Goal: Information Seeking & Learning: Learn about a topic

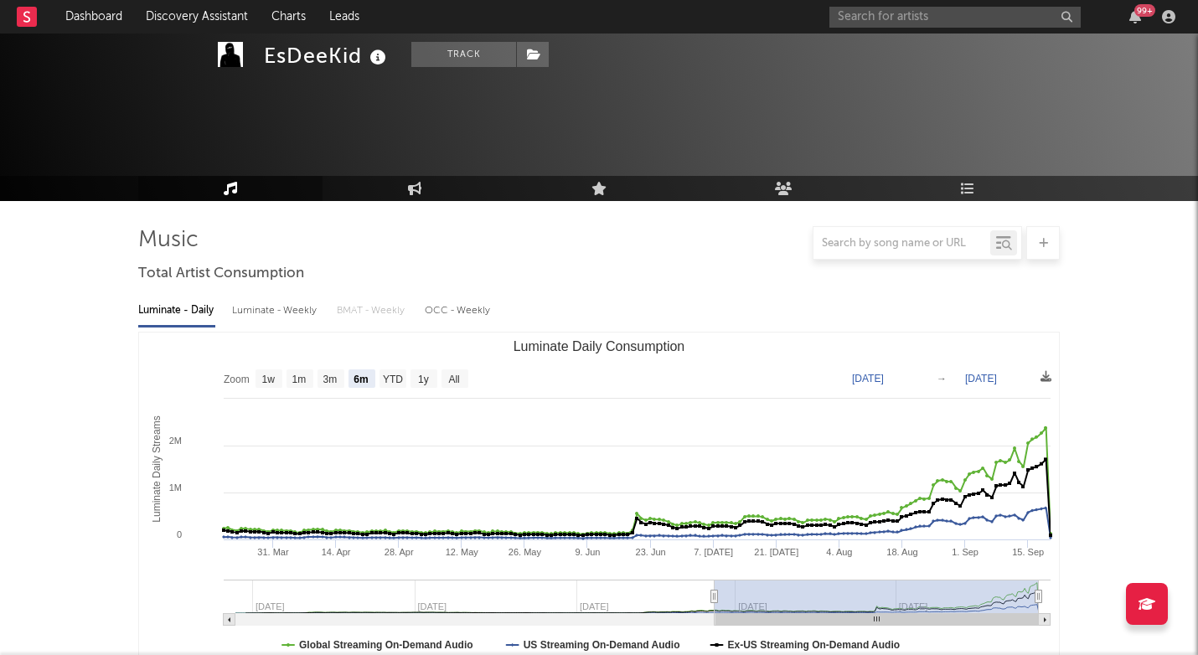
select select "6m"
click at [923, 21] on input "text" at bounding box center [954, 17] width 251 height 21
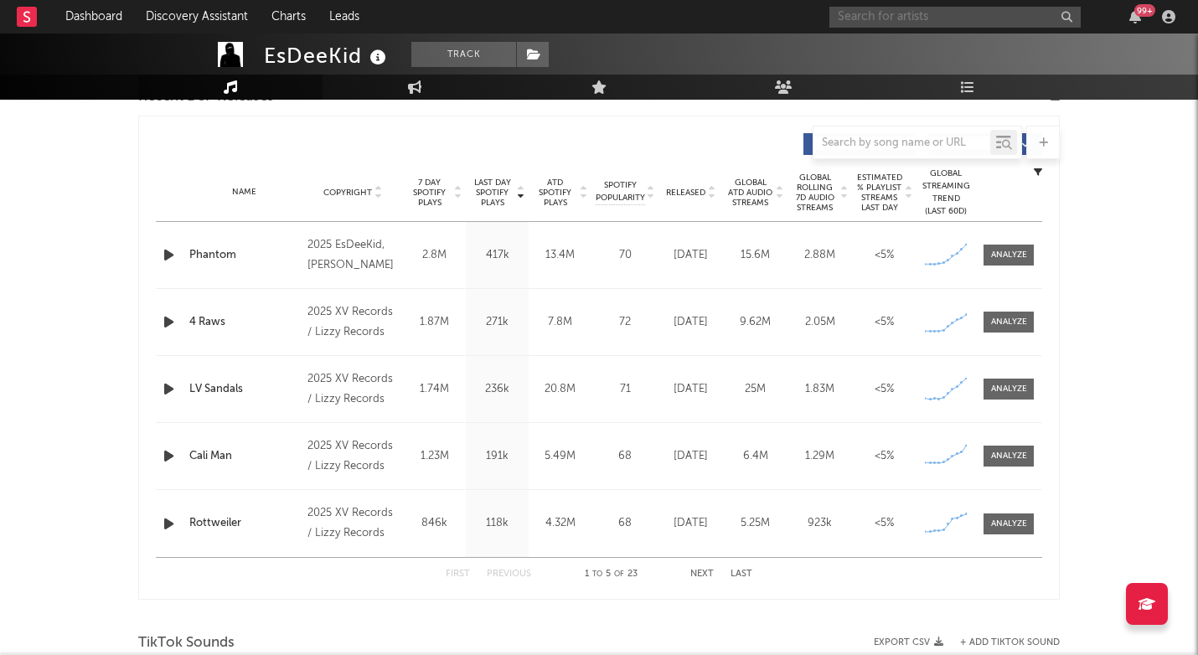
scroll to position [615, 0]
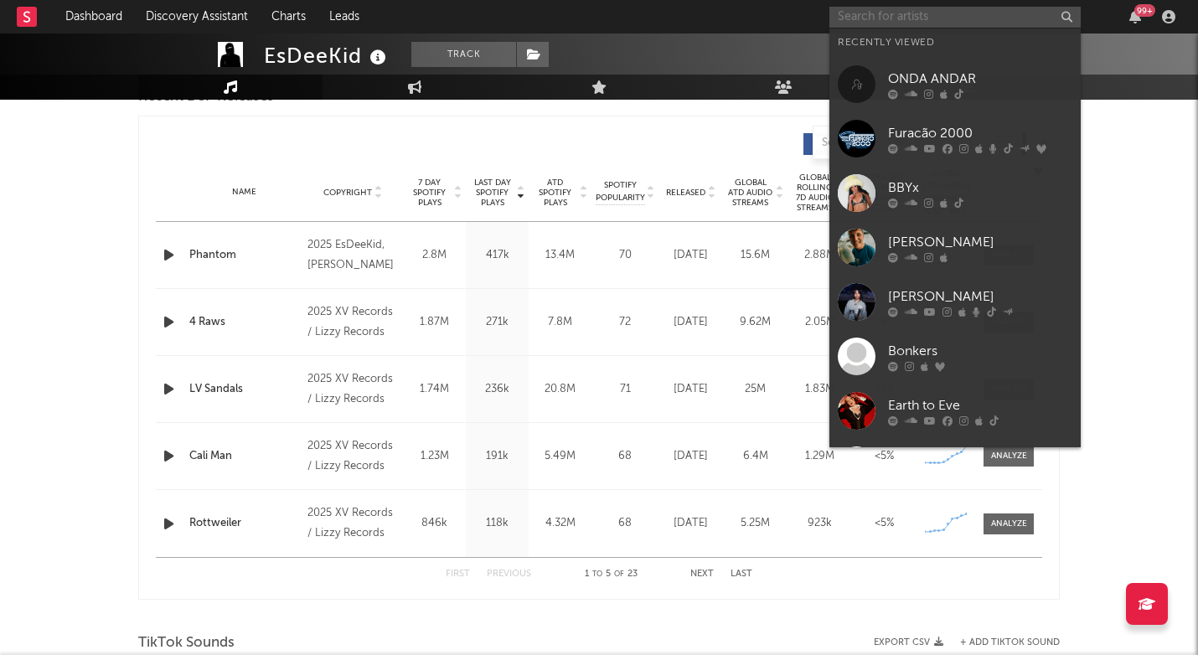
paste input "Salako"
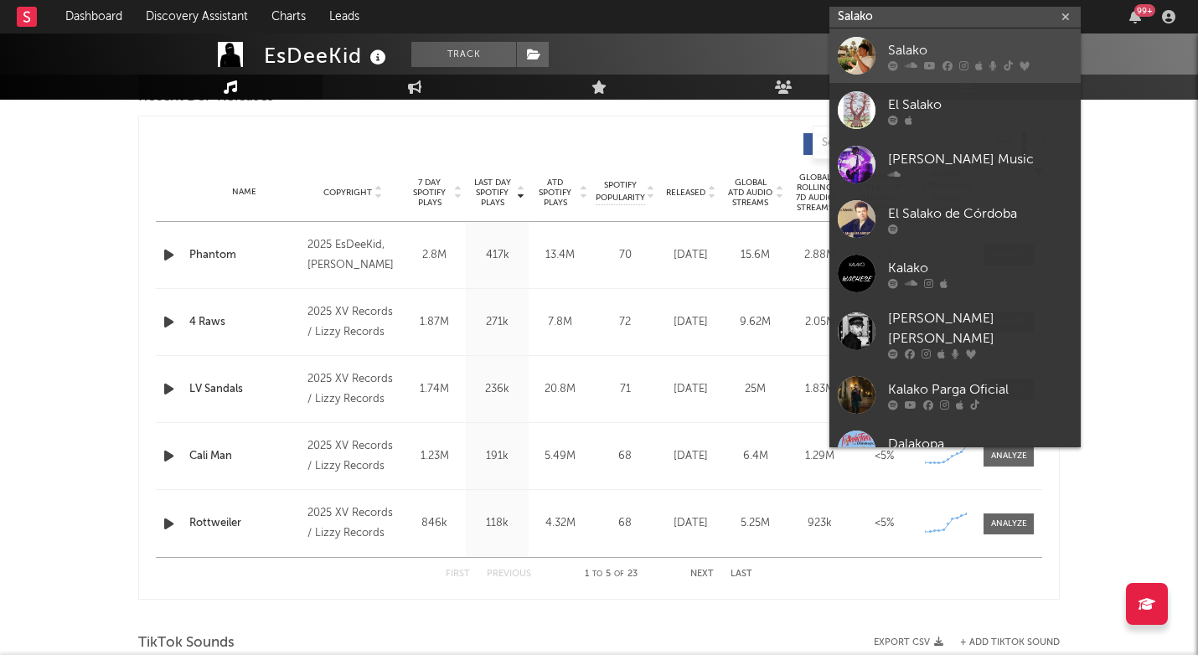
type input "Salako"
click at [917, 50] on div "Salako" at bounding box center [980, 50] width 184 height 20
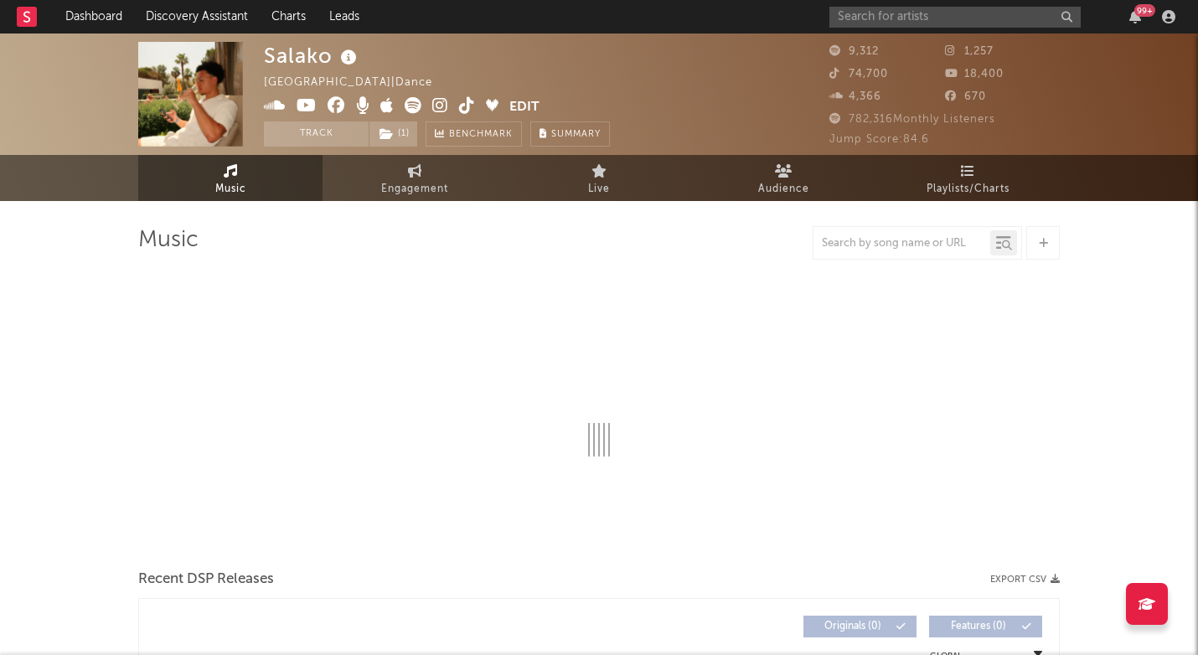
scroll to position [2, 0]
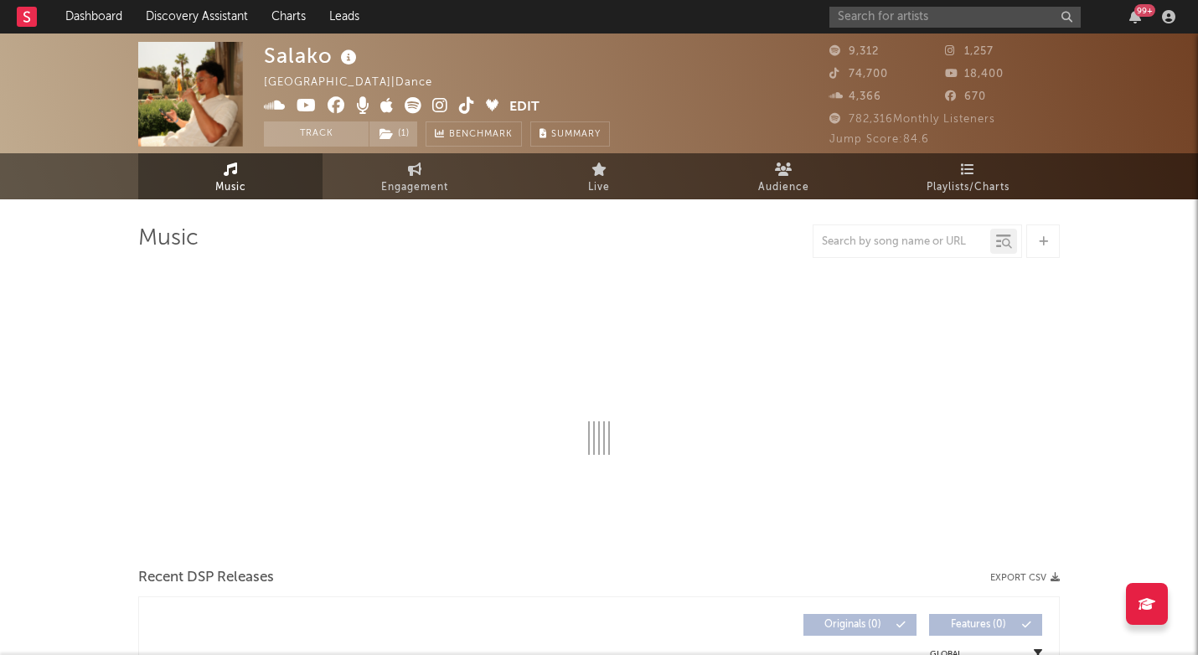
select select "6m"
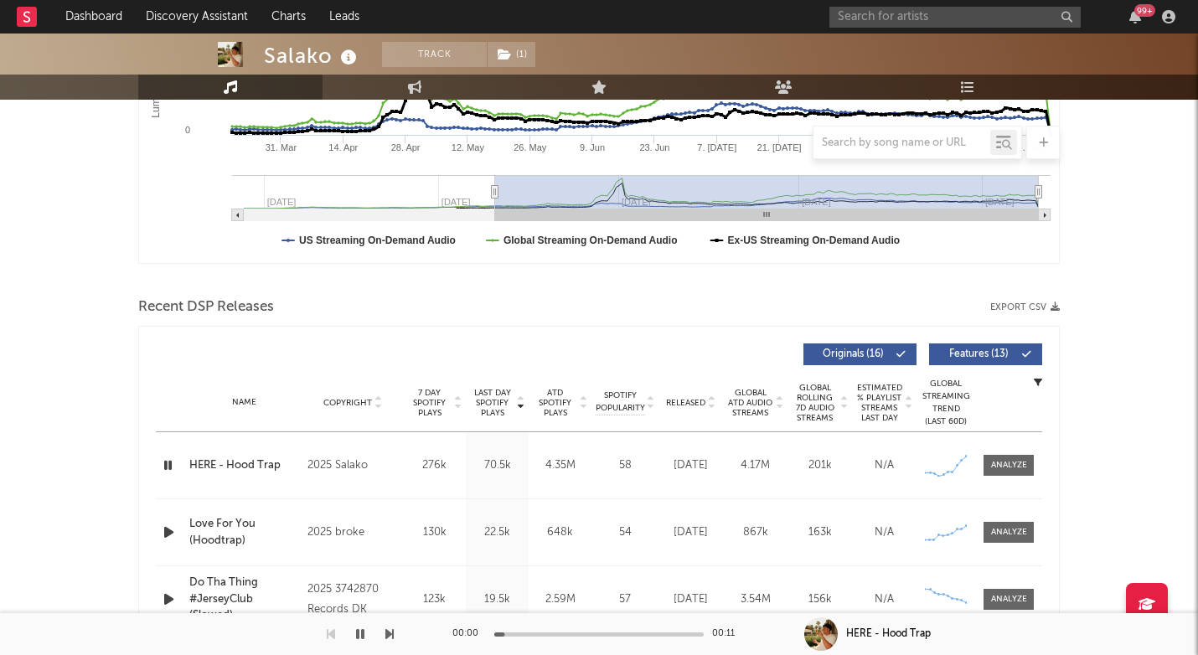
scroll to position [416, 0]
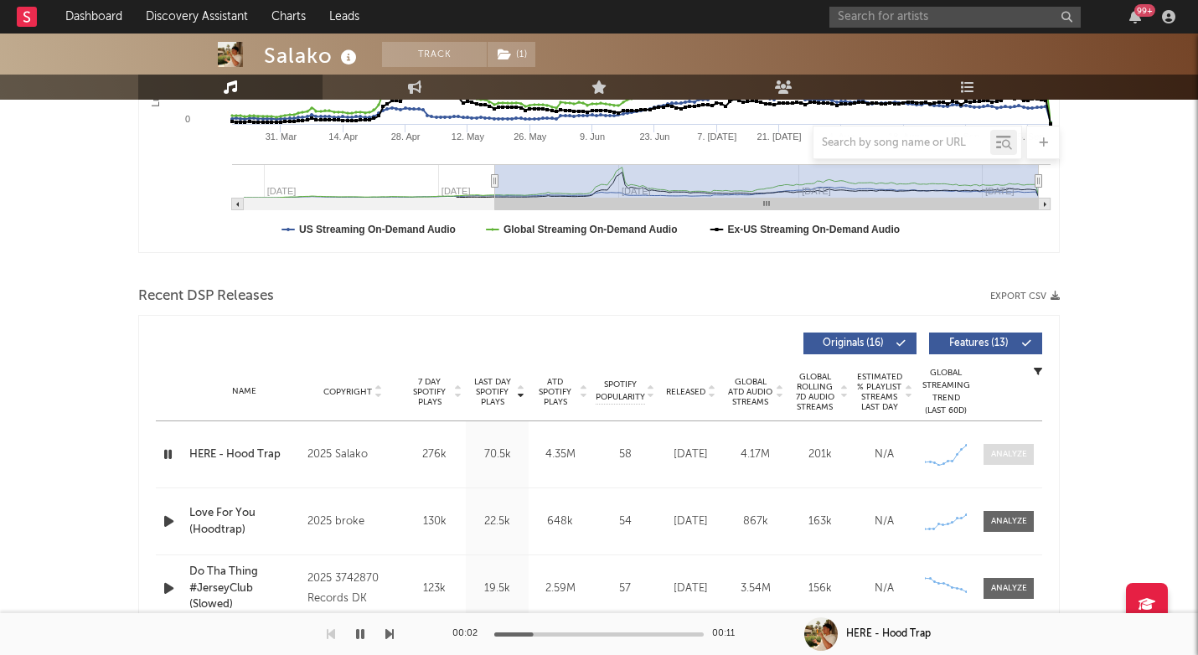
click at [1013, 463] on span at bounding box center [1009, 454] width 50 height 21
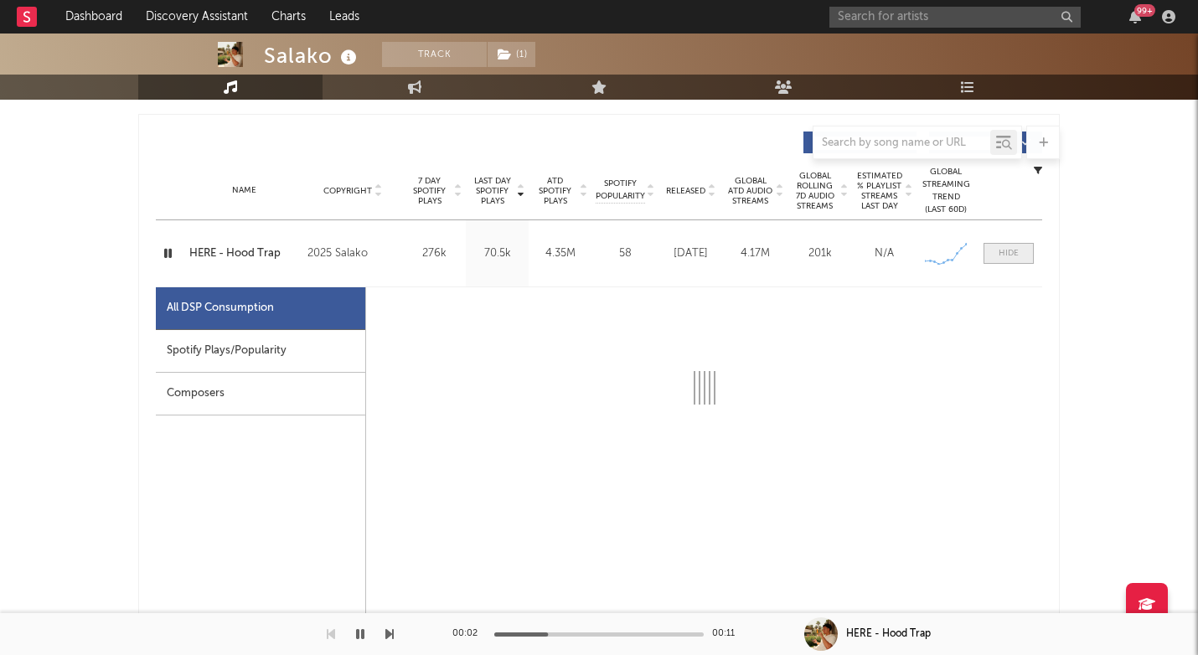
select select "1w"
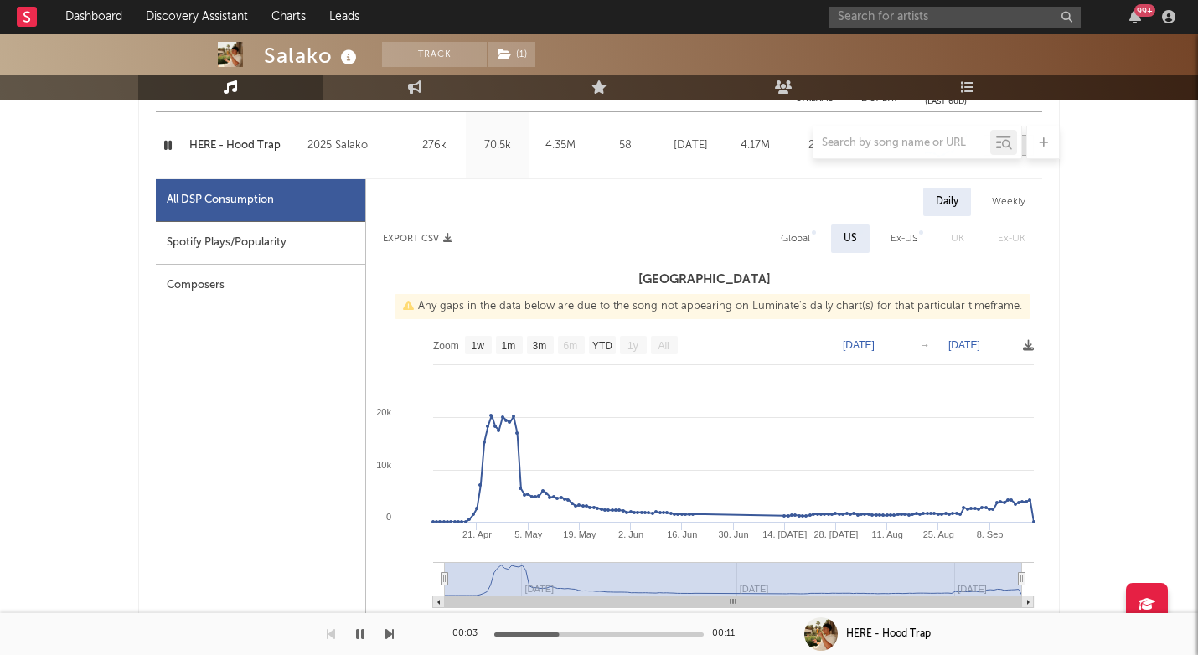
scroll to position [725, 0]
click at [252, 242] on div "Spotify Plays/Popularity" at bounding box center [260, 243] width 209 height 43
select select "1w"
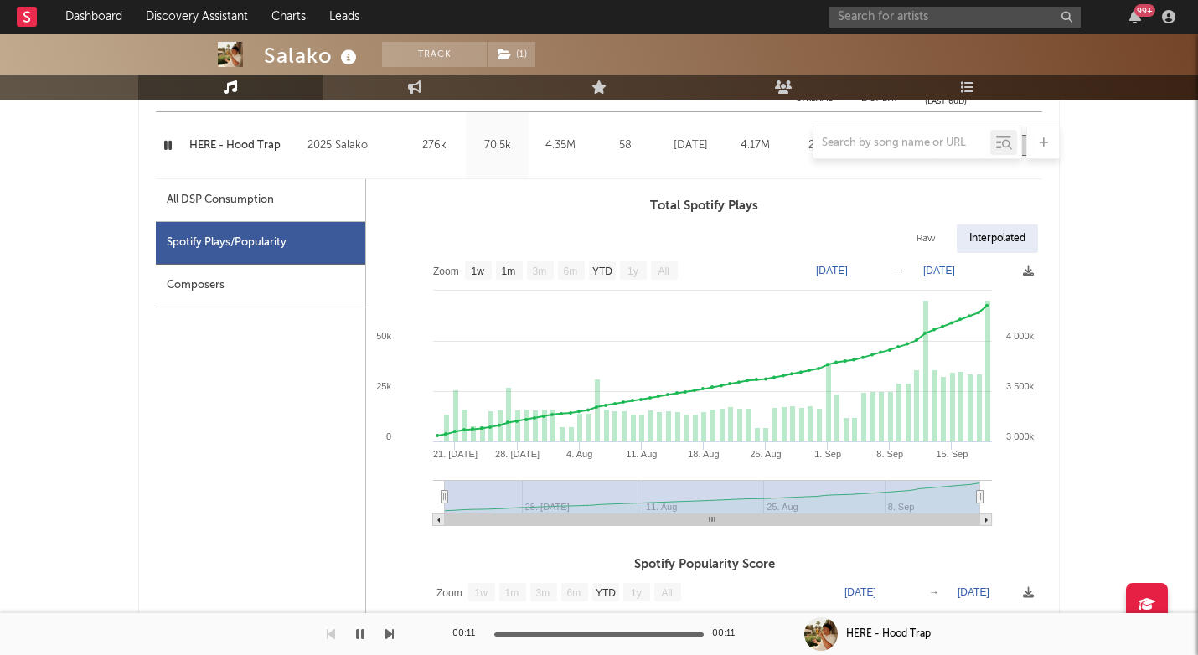
click at [195, 203] on div "All DSP Consumption" at bounding box center [220, 200] width 107 height 20
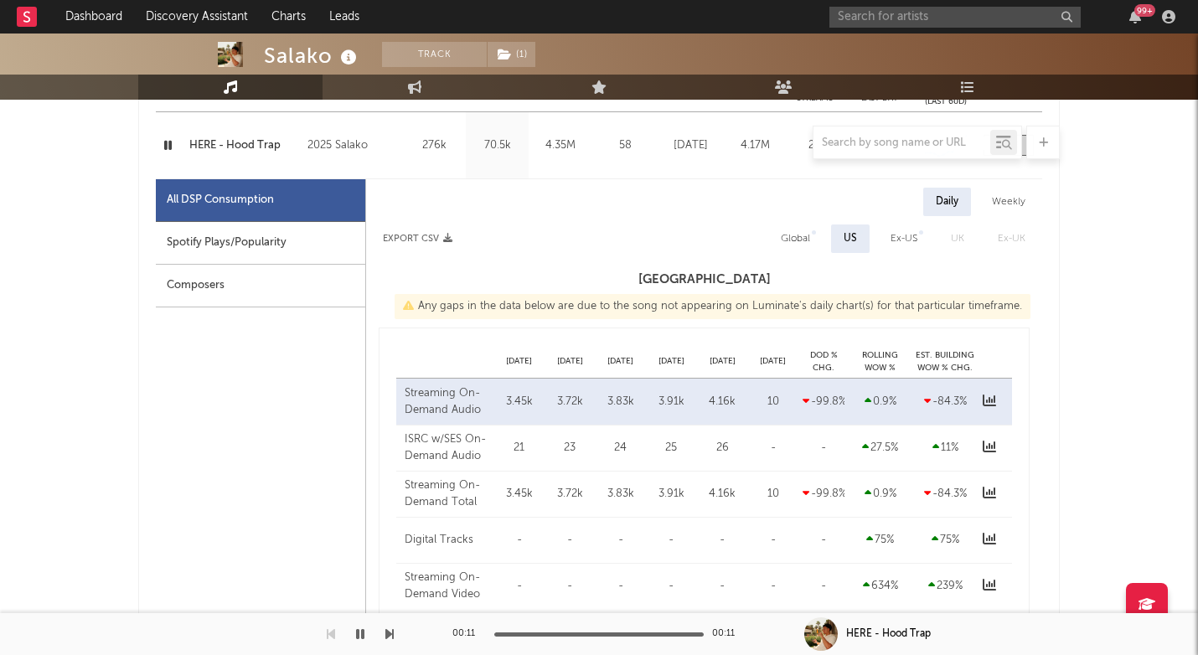
select select "1w"
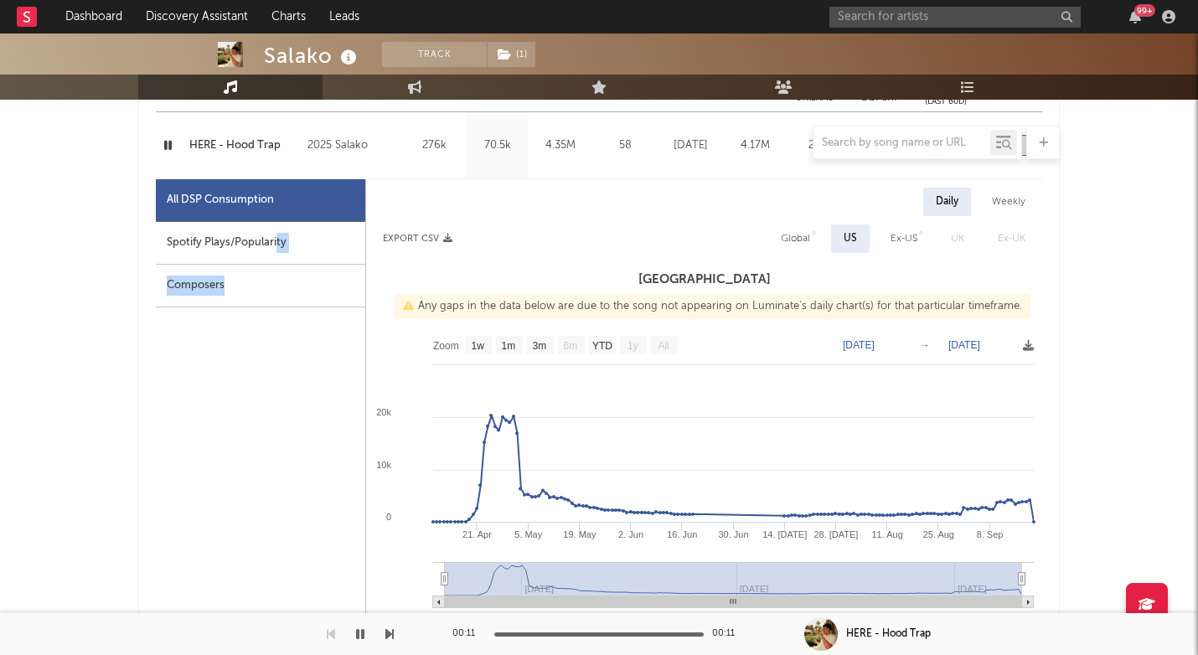
drag, startPoint x: 276, startPoint y: 247, endPoint x: 282, endPoint y: 366, distance: 119.2
click at [282, 366] on div "All DSP Consumption Spotify Plays/Popularity Composers" at bounding box center [261, 577] width 210 height 796
click at [802, 245] on div "Global" at bounding box center [795, 239] width 29 height 20
select select "1w"
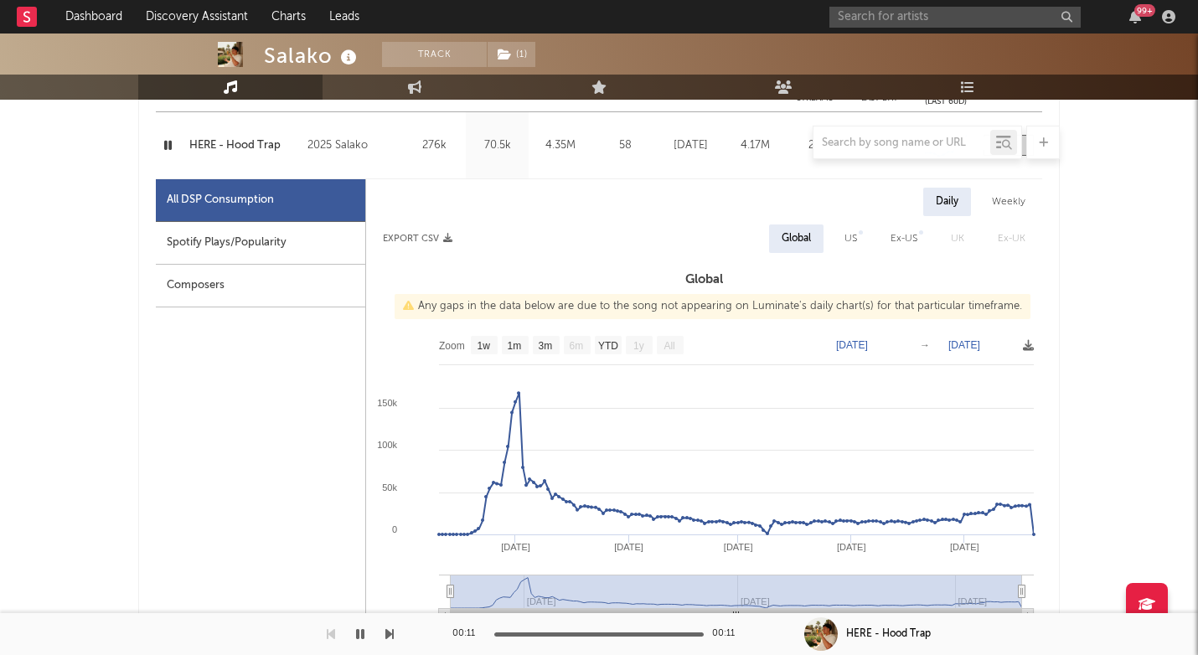
click at [814, 333] on rect at bounding box center [704, 495] width 676 height 335
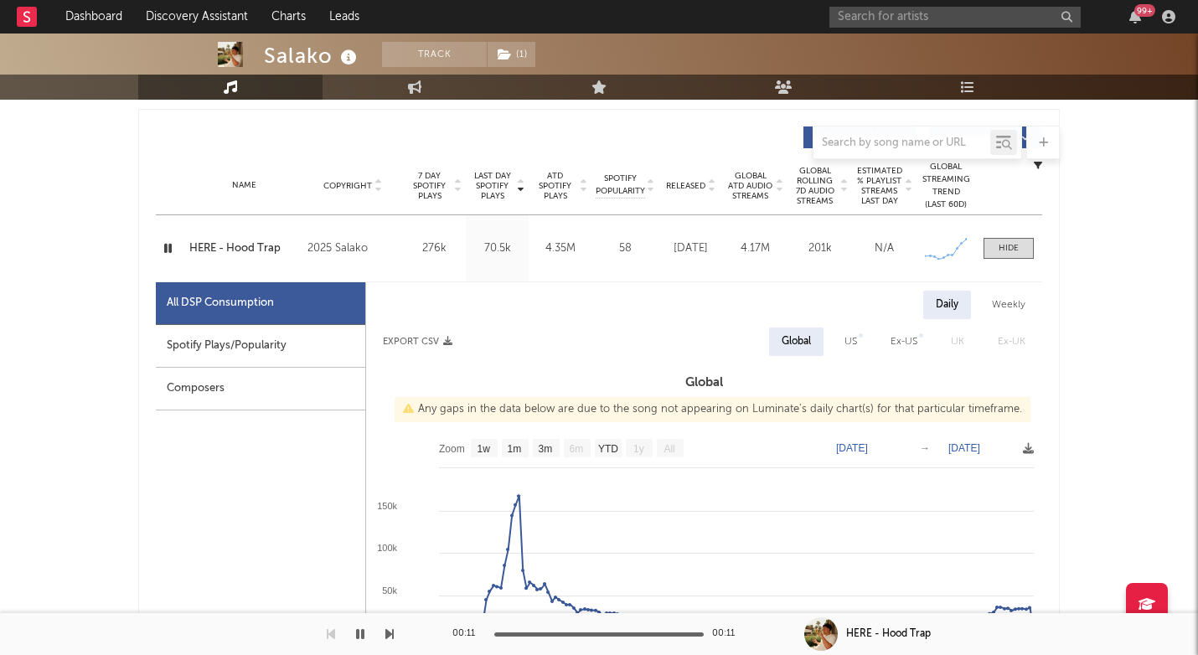
scroll to position [522, 0]
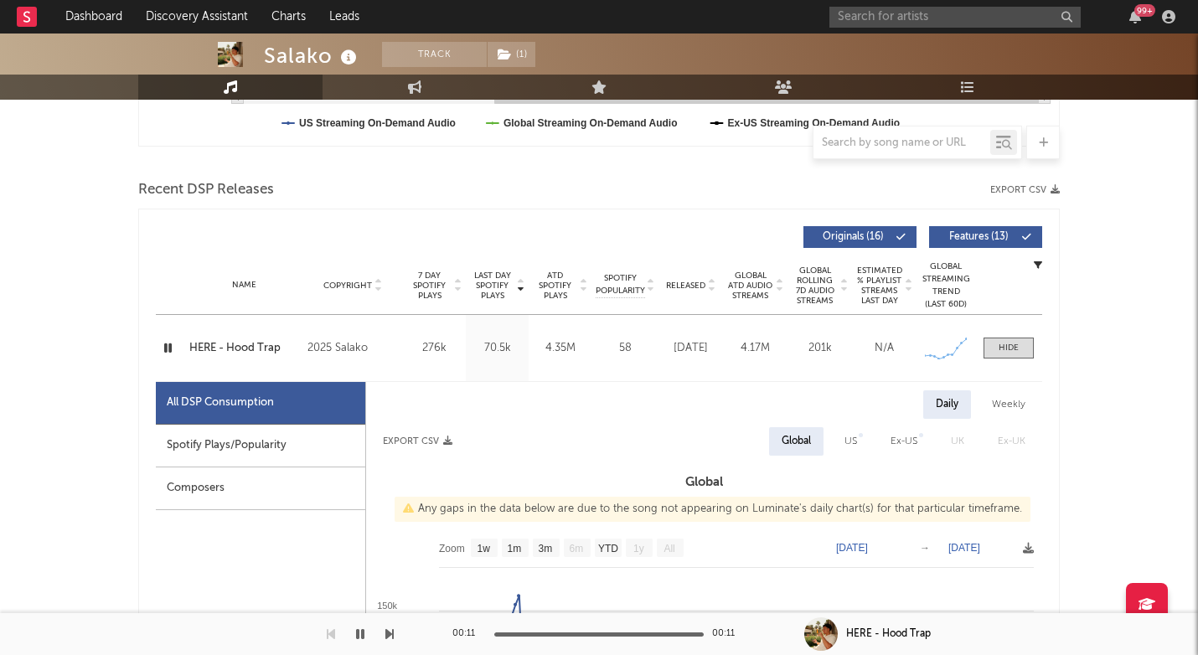
click at [684, 285] on span "Released" at bounding box center [685, 286] width 39 height 10
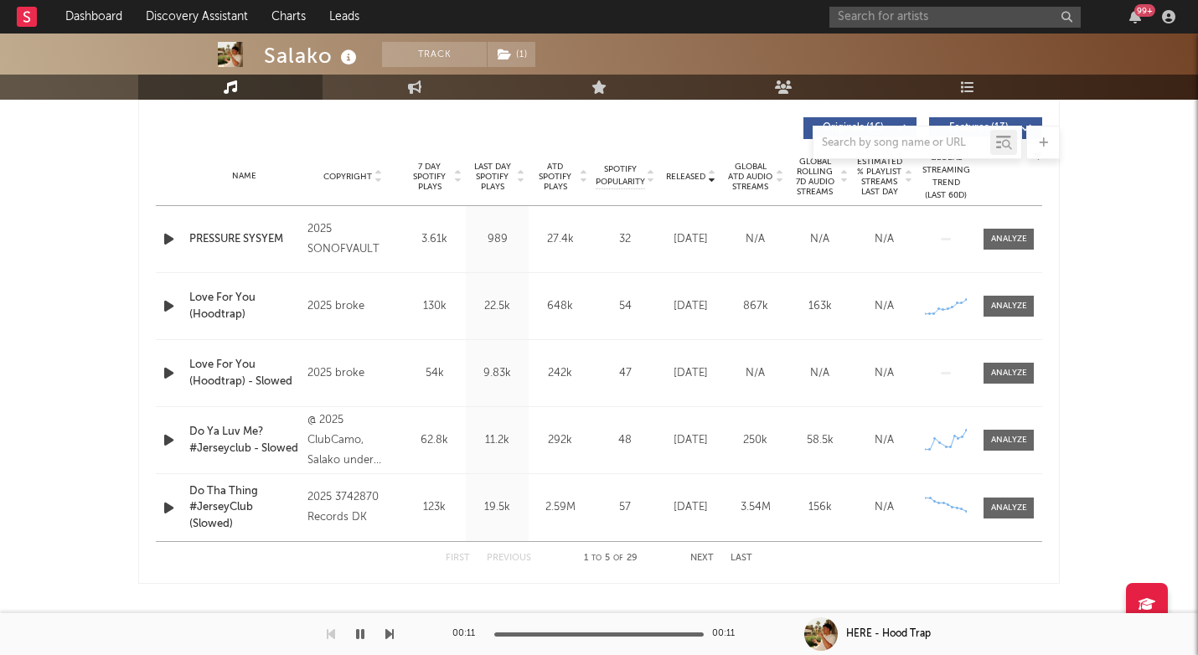
scroll to position [638, 0]
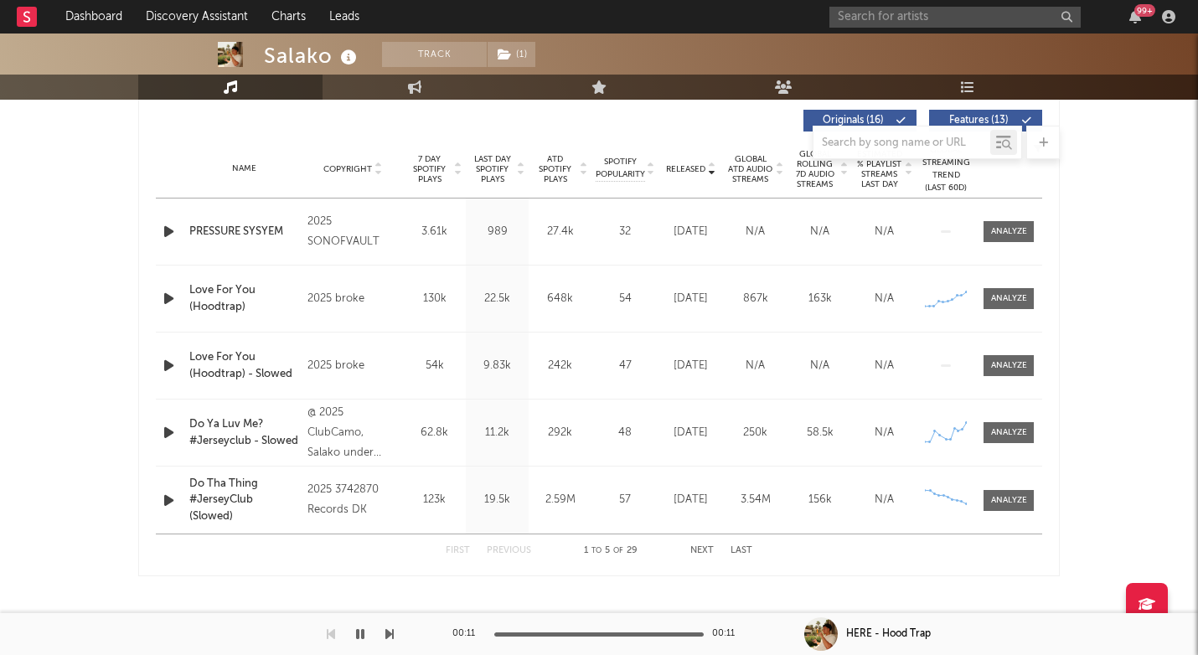
click at [561, 168] on span "ATD Spotify Plays" at bounding box center [555, 169] width 44 height 30
select select "1w"
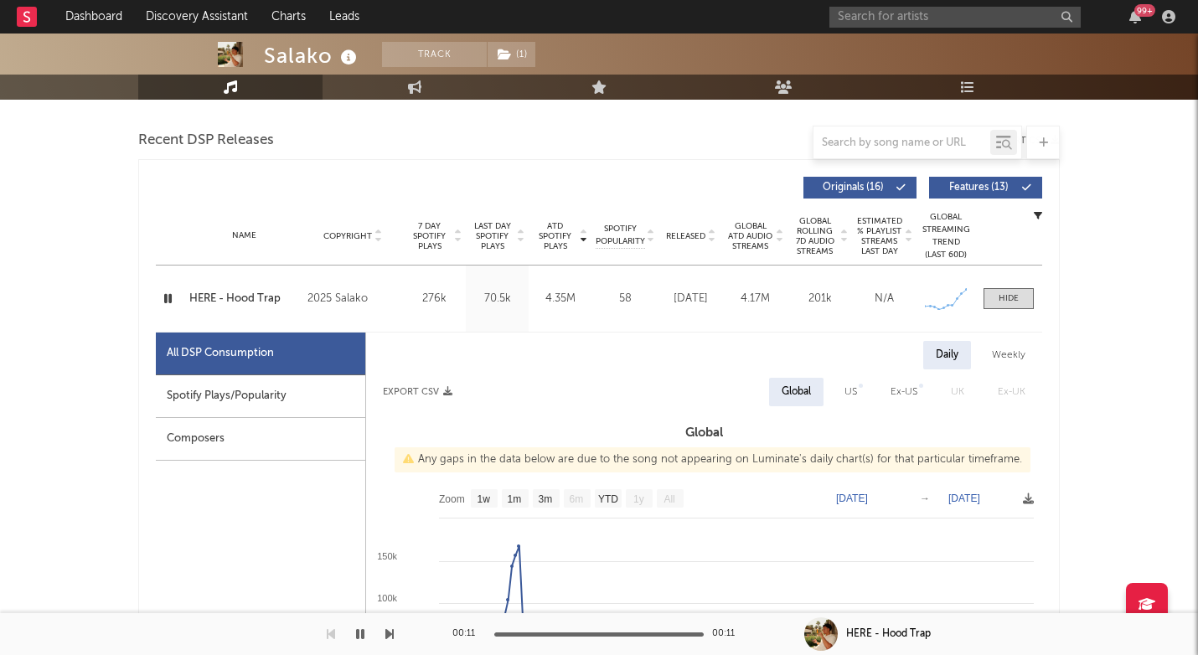
scroll to position [566, 0]
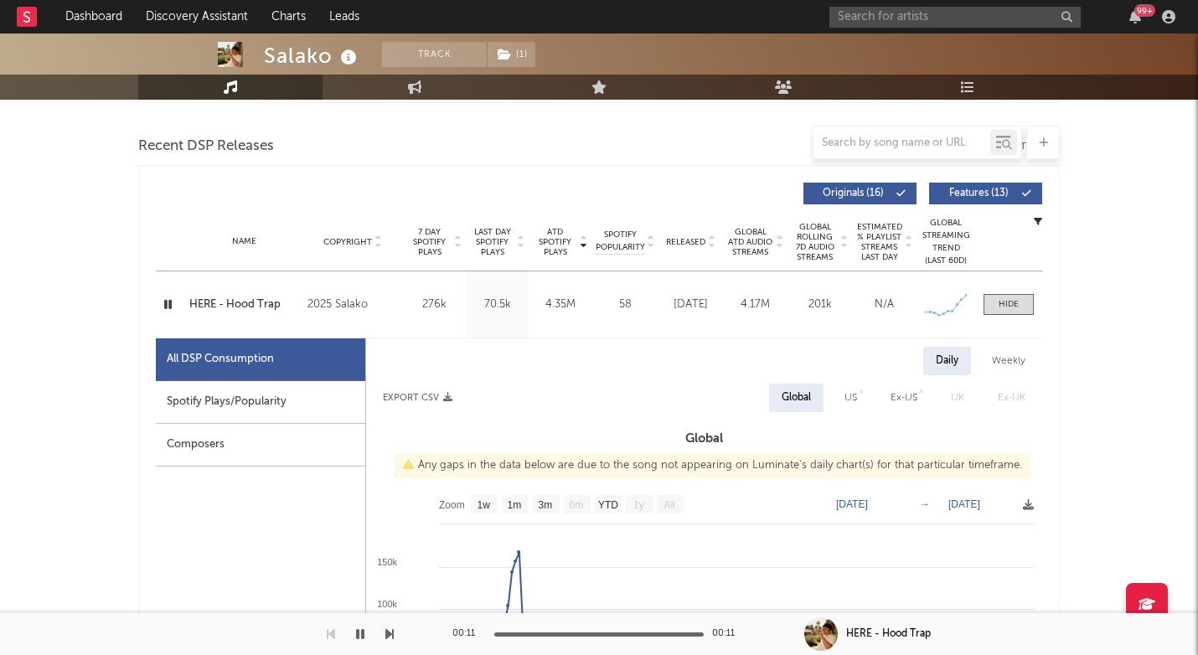
click at [488, 246] on span "Last Day Spotify Plays" at bounding box center [492, 242] width 44 height 30
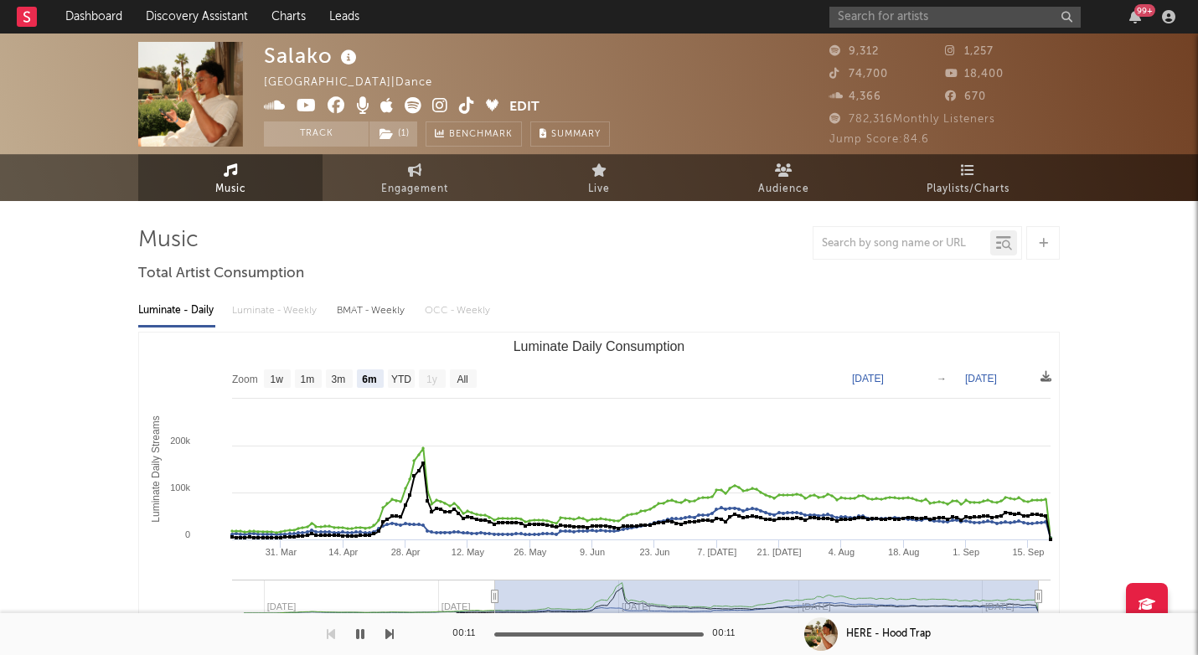
scroll to position [0, 0]
click at [445, 109] on icon at bounding box center [440, 105] width 16 height 17
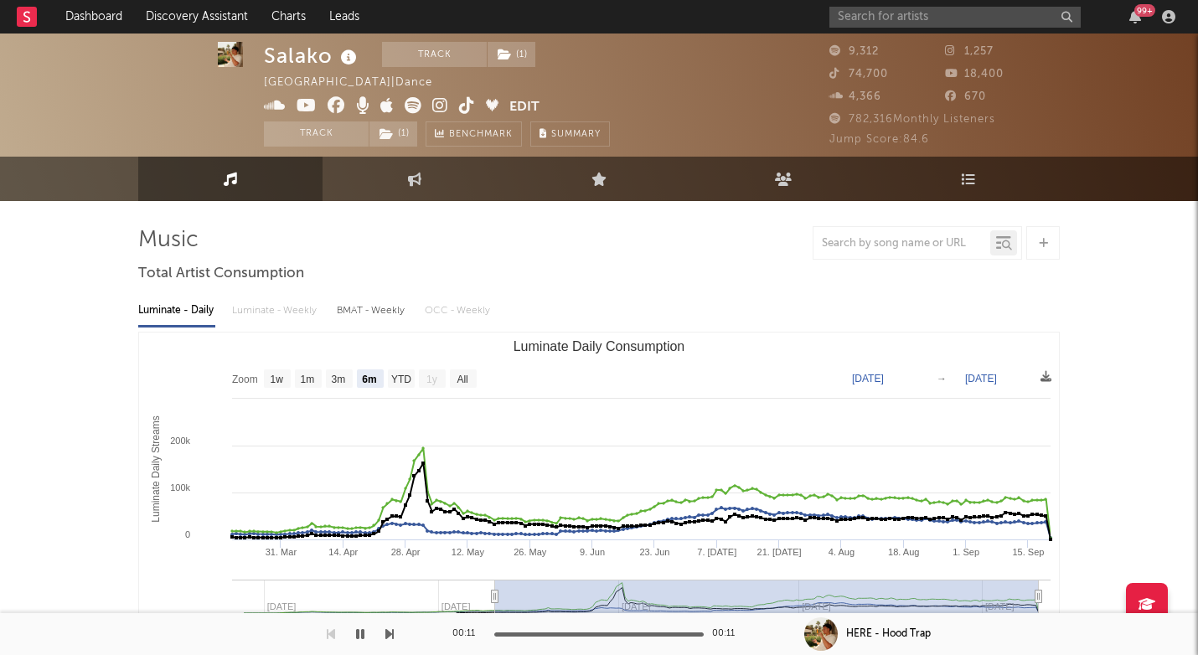
scroll to position [3, 0]
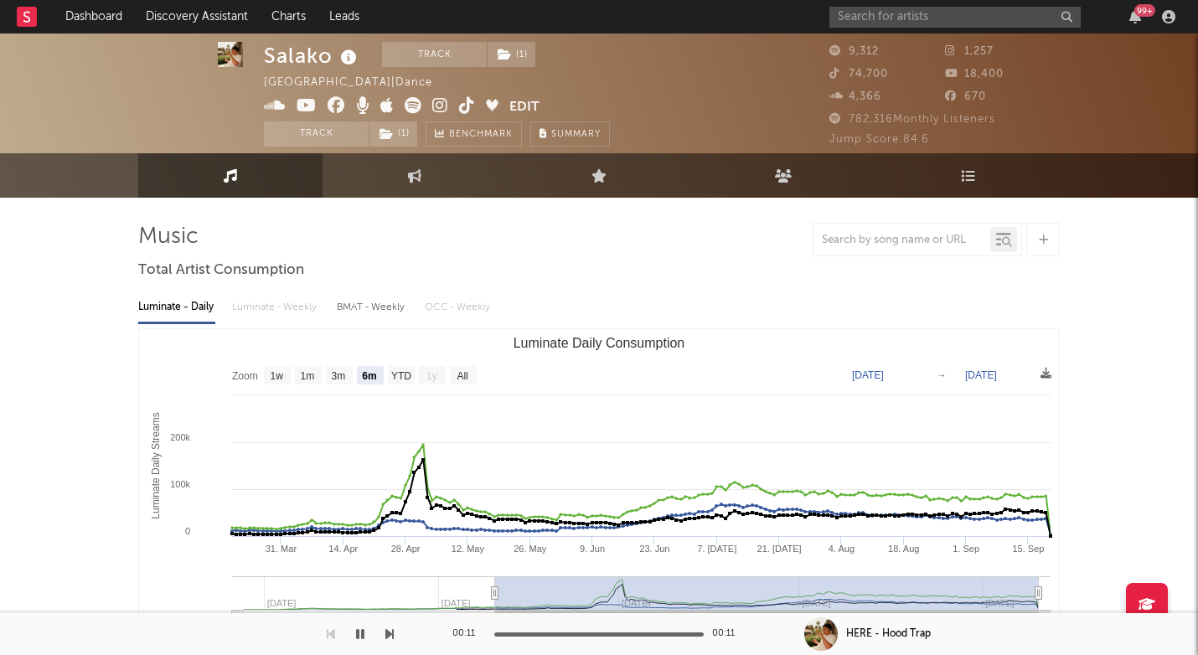
click at [435, 102] on icon at bounding box center [440, 105] width 16 height 17
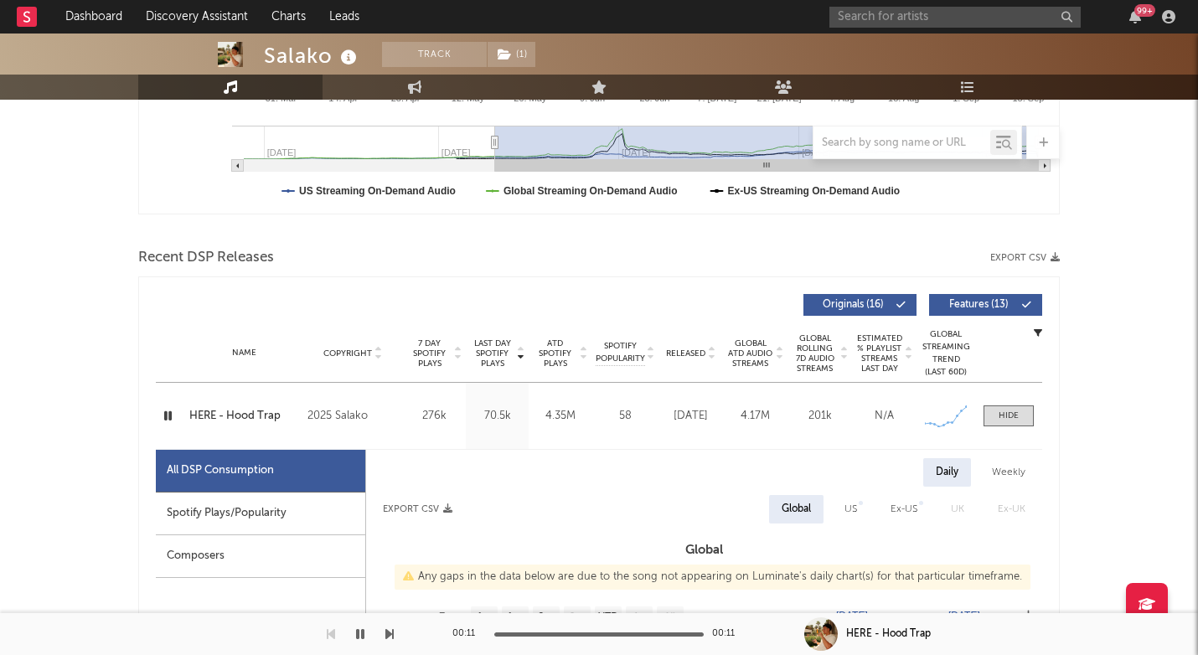
scroll to position [454, 0]
click at [500, 349] on span "Last Day Spotify Plays" at bounding box center [492, 353] width 44 height 30
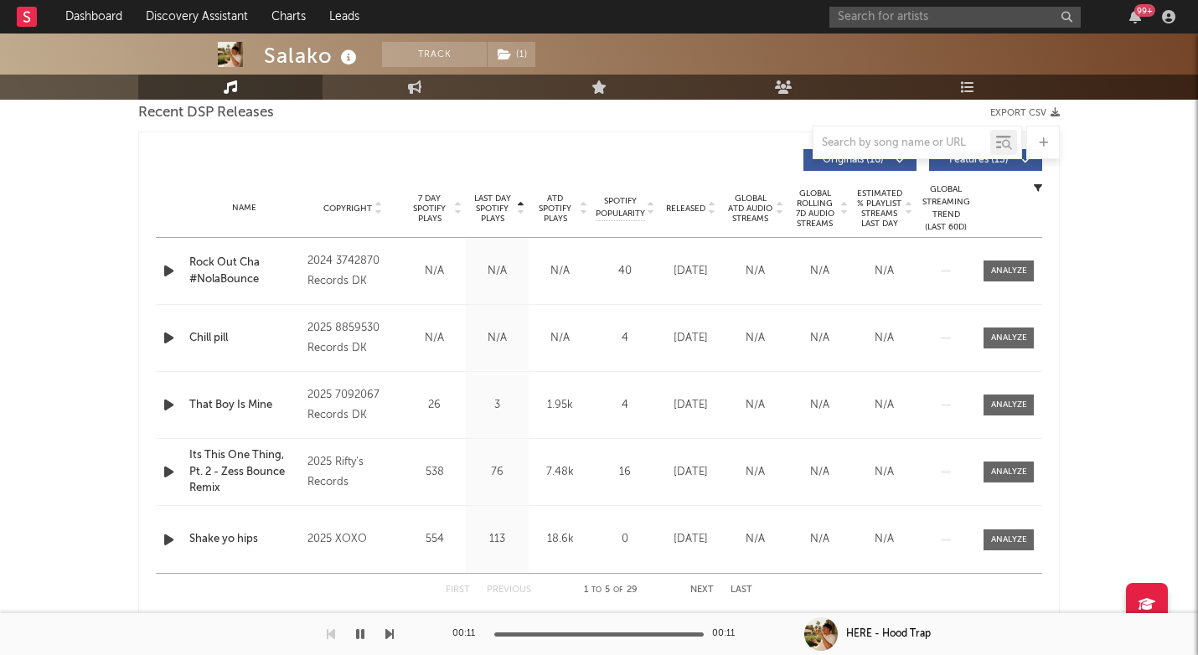
scroll to position [595, 0]
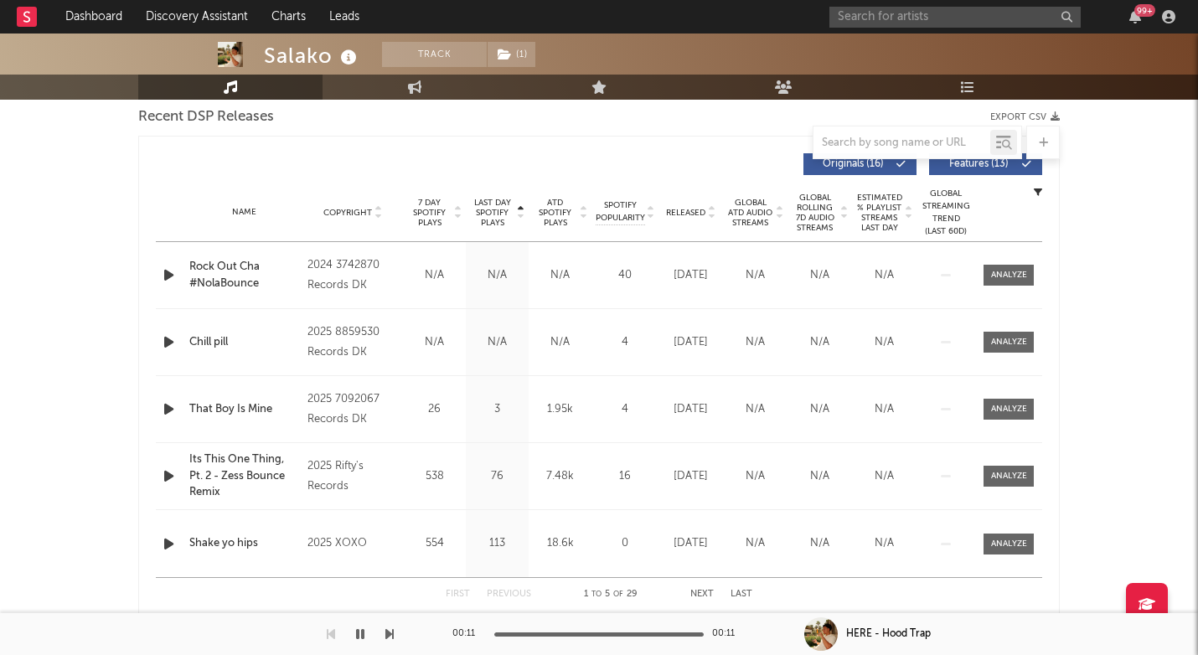
click at [485, 219] on span "Last Day Spotify Plays" at bounding box center [492, 213] width 44 height 30
select select "1w"
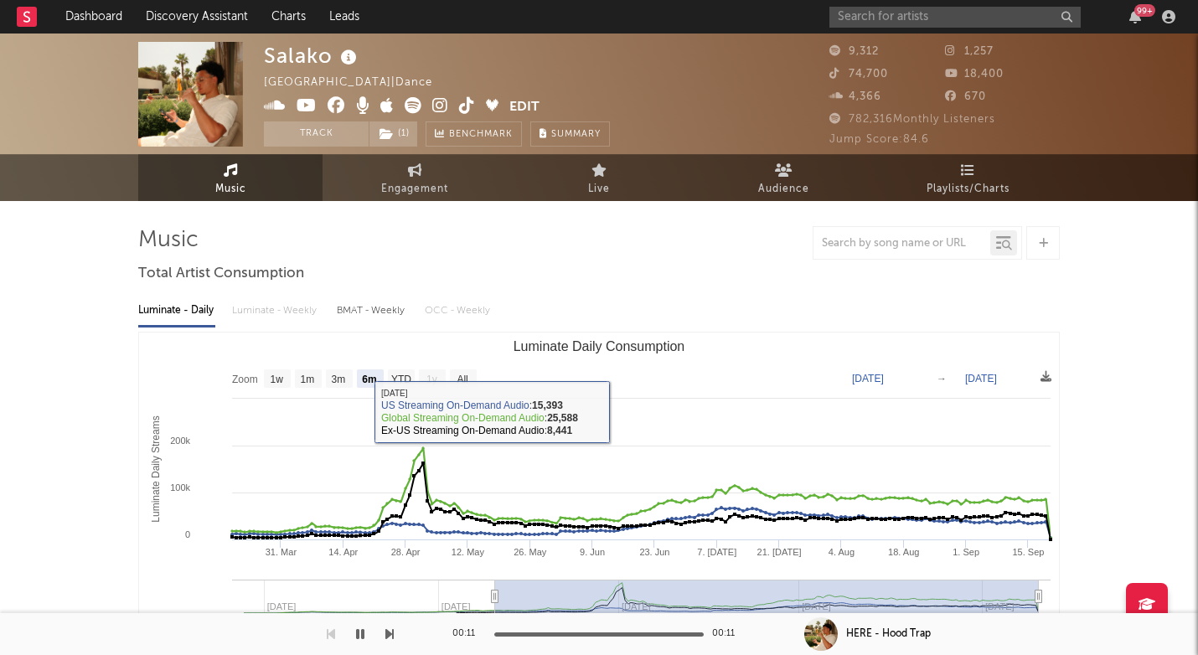
scroll to position [0, 0]
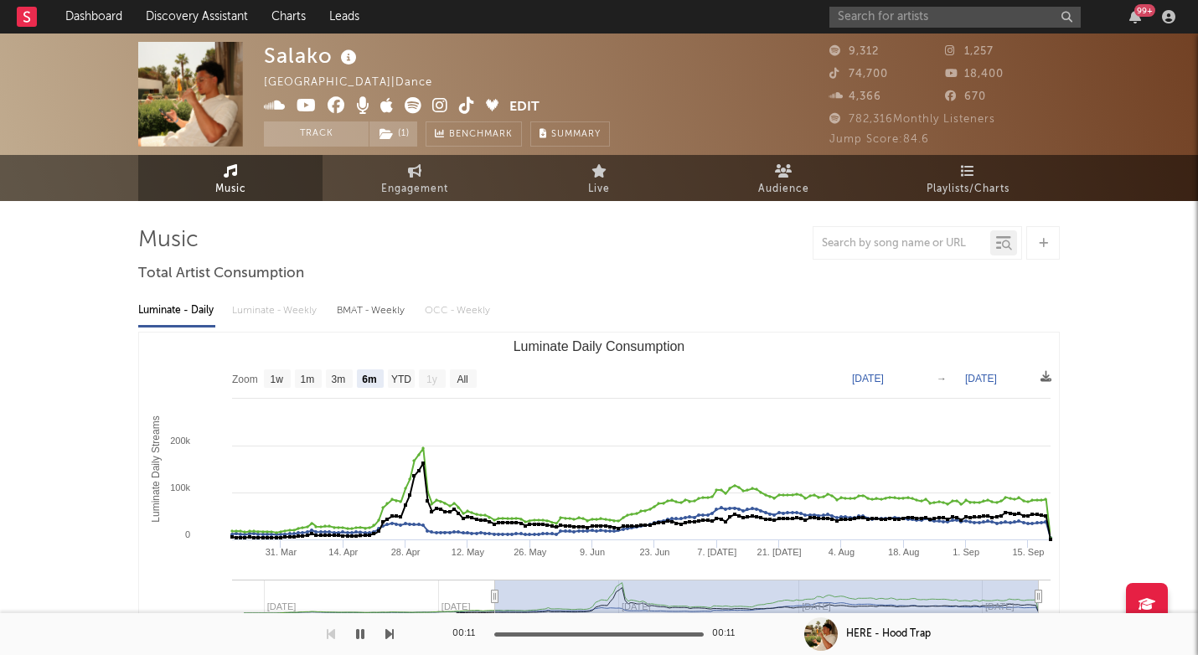
click at [459, 106] on icon at bounding box center [467, 105] width 16 height 17
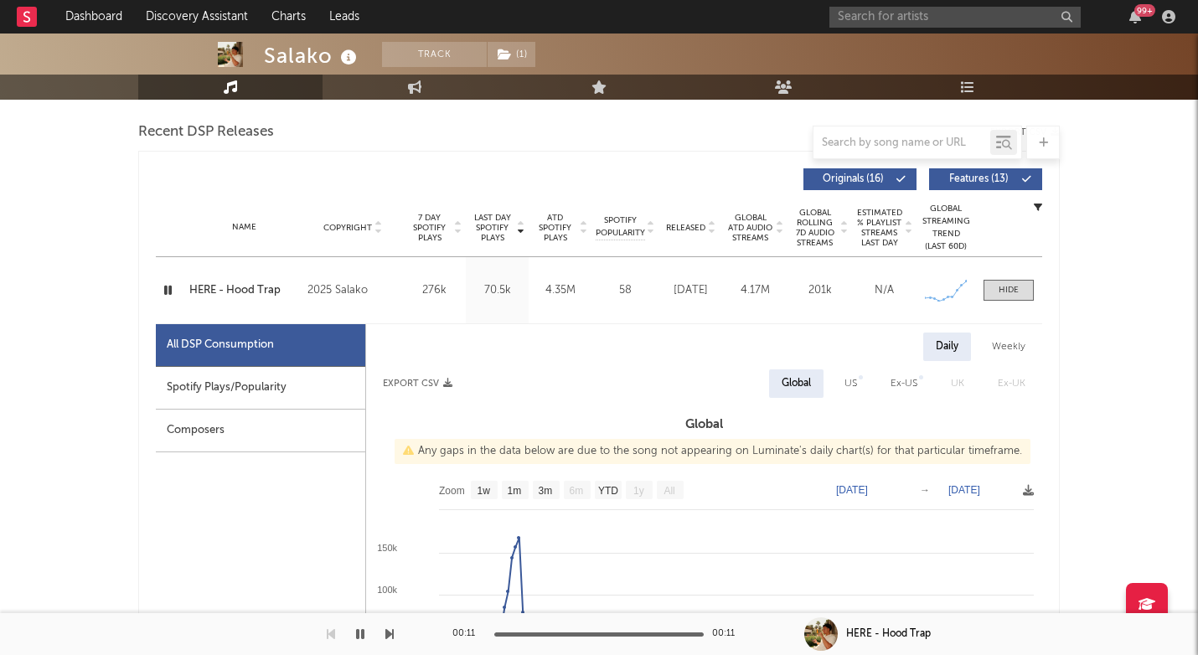
scroll to position [579, 0]
click at [1005, 289] on div at bounding box center [1009, 291] width 20 height 13
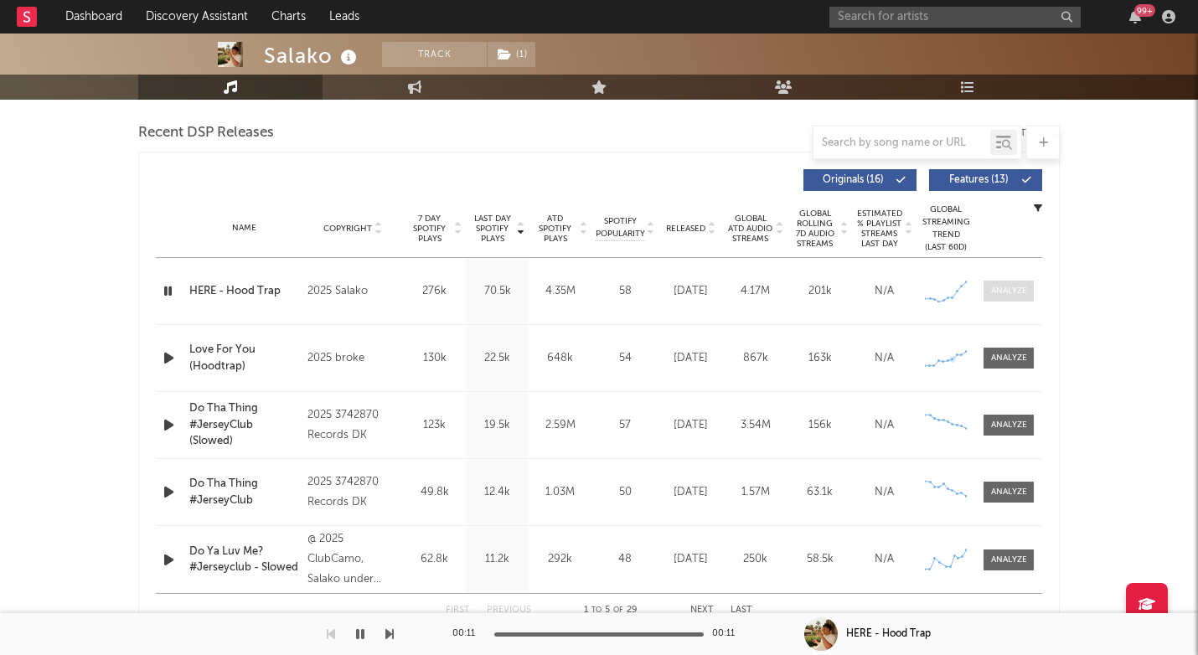
click at [1017, 284] on span at bounding box center [1009, 291] width 50 height 21
select select "1w"
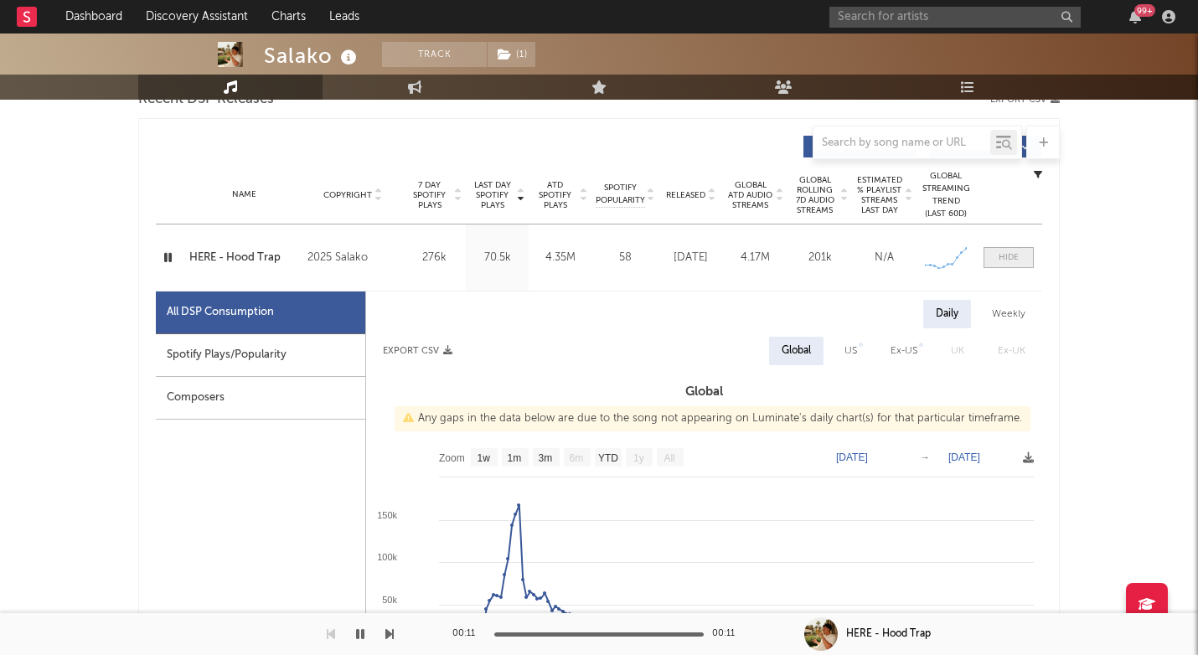
scroll to position [659, 0]
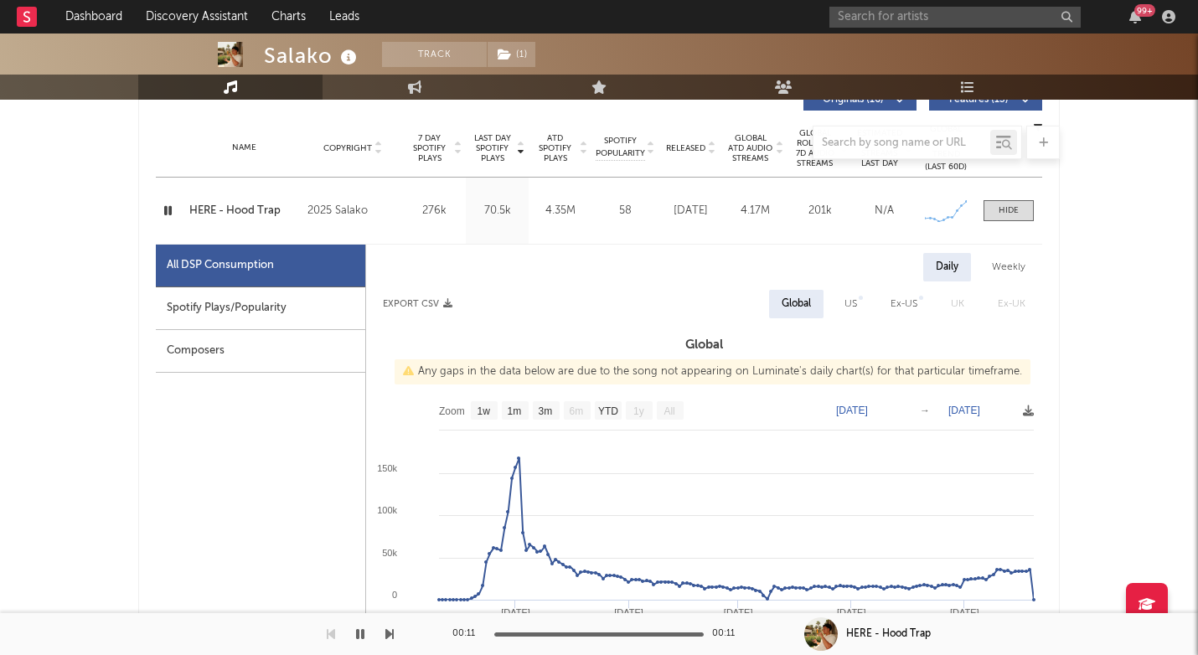
click at [266, 307] on div "Spotify Plays/Popularity" at bounding box center [260, 308] width 209 height 43
select select "1w"
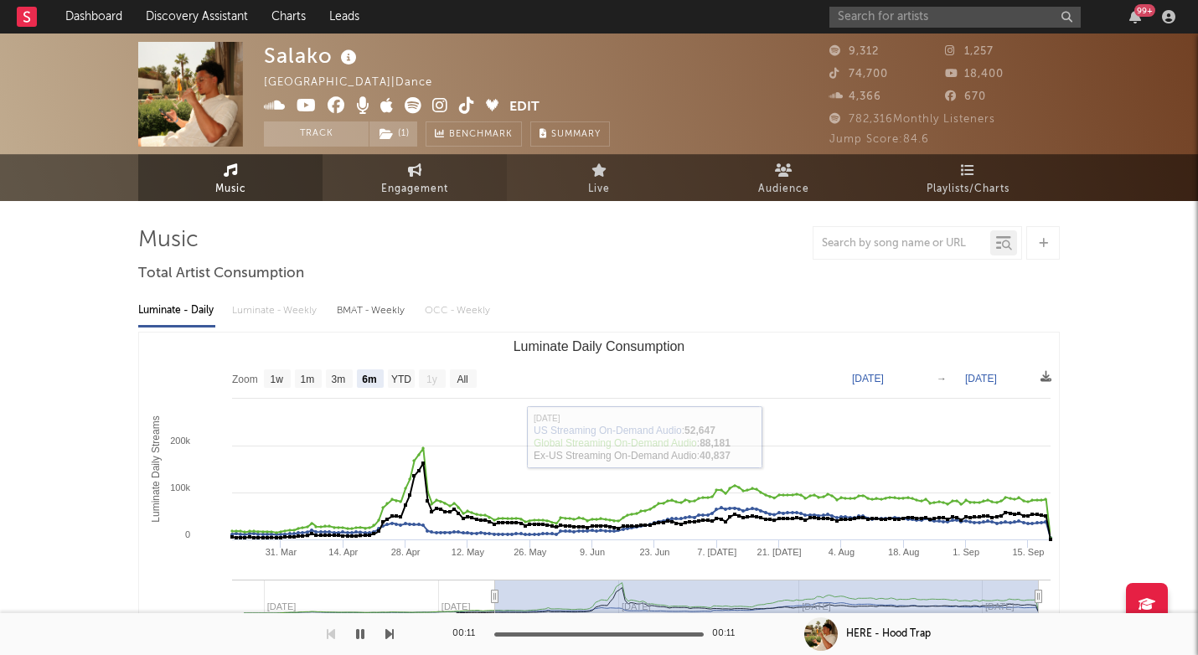
scroll to position [0, 0]
click at [411, 185] on span "Engagement" at bounding box center [414, 189] width 67 height 20
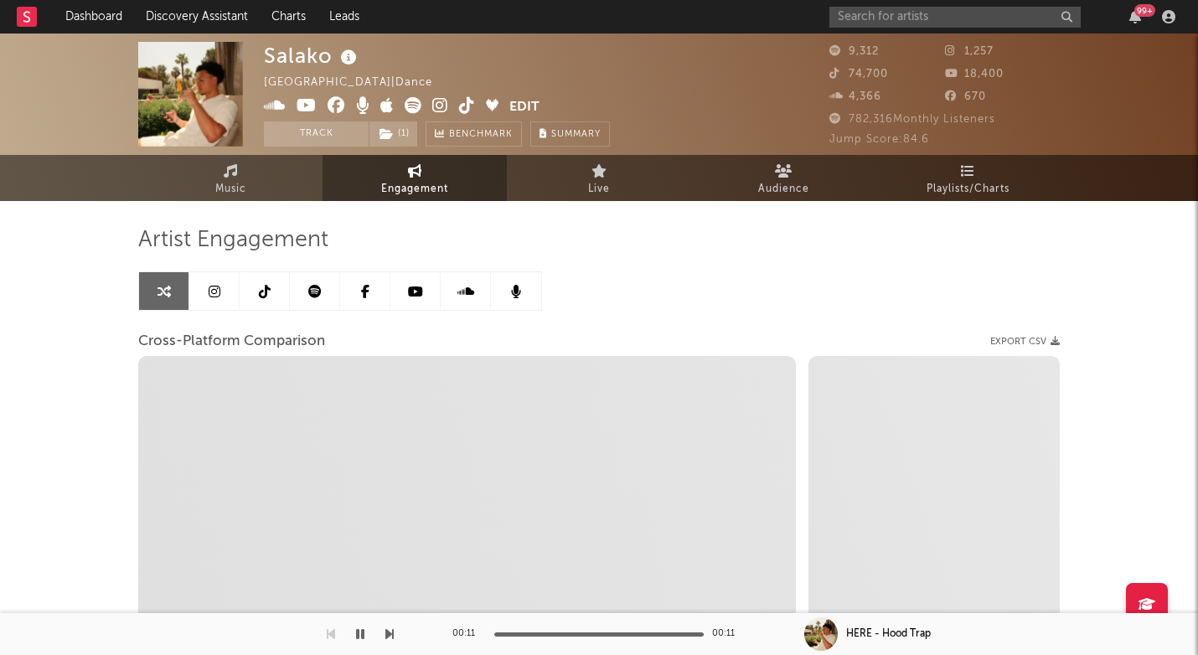
select select "1w"
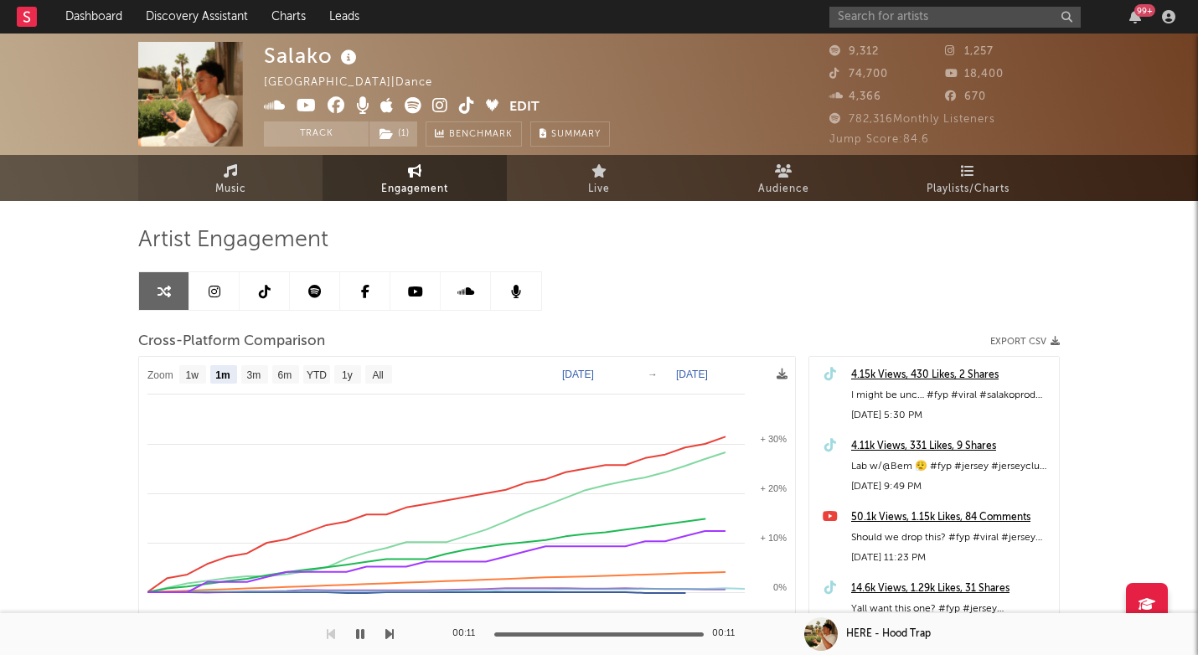
click at [245, 179] on span "Music" at bounding box center [230, 189] width 31 height 20
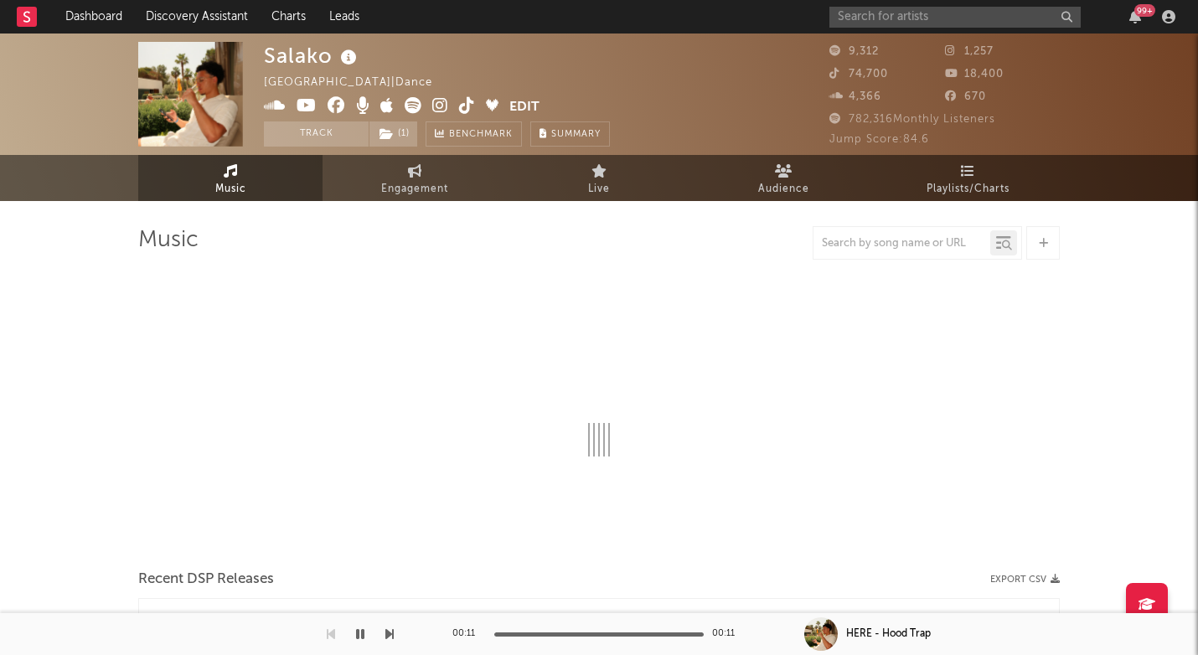
select select "6m"
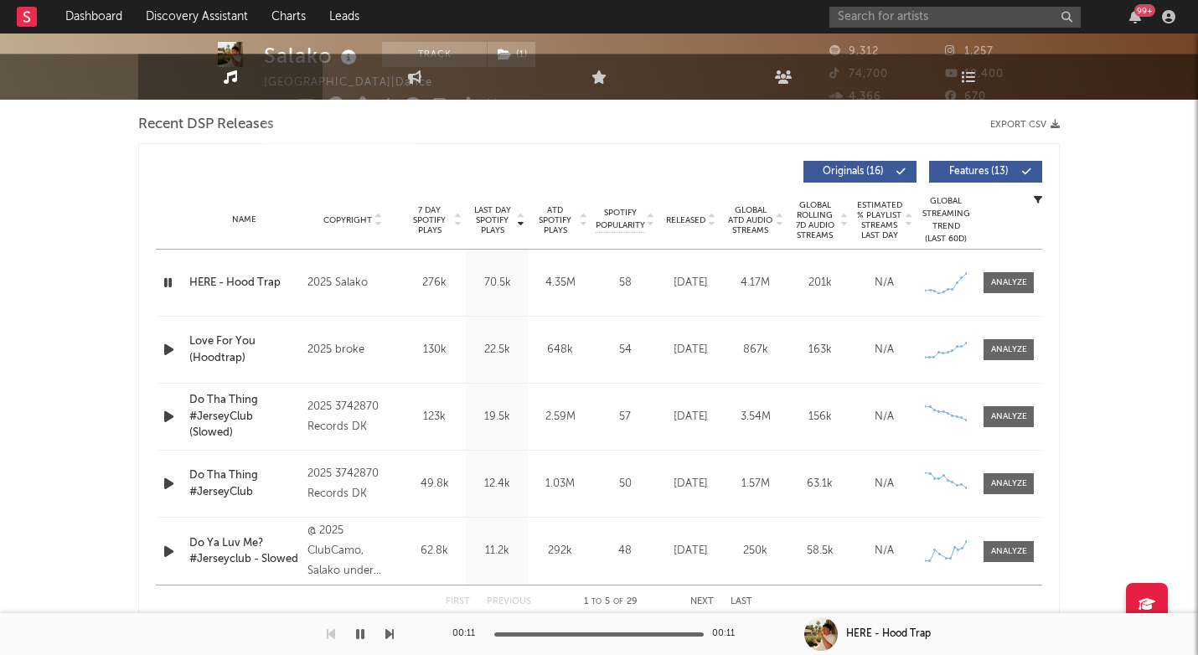
scroll to position [1119, 0]
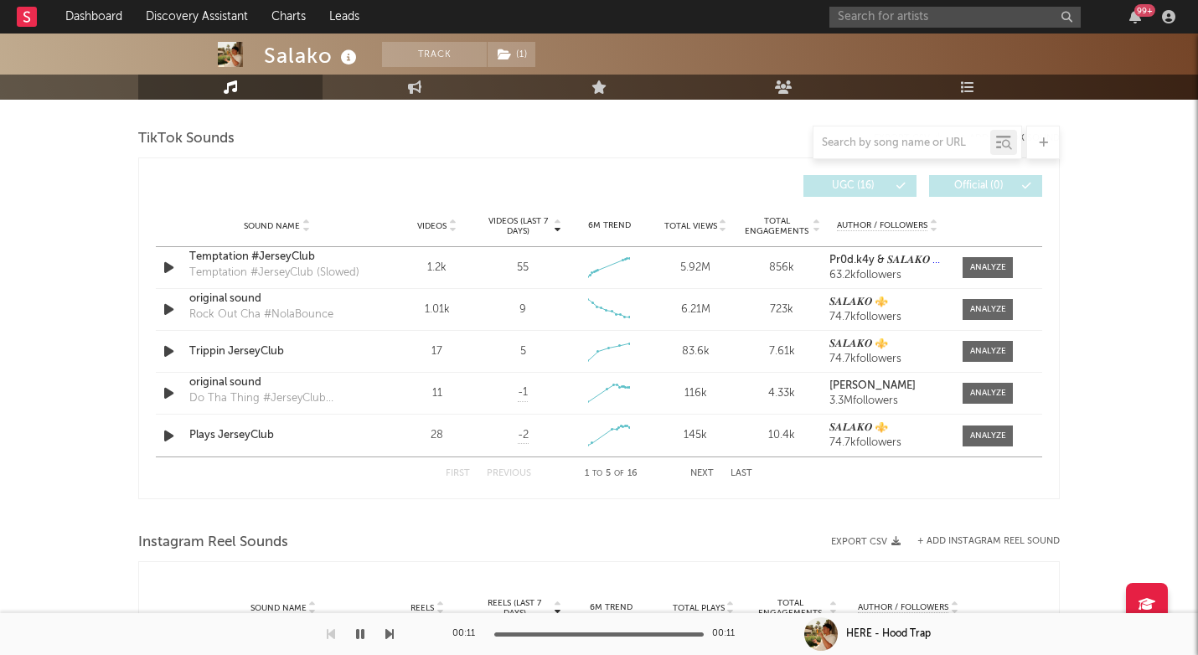
click at [699, 467] on div "First Previous 1 to 5 of 16 Next Last" at bounding box center [599, 473] width 307 height 33
click at [699, 472] on button "Next" at bounding box center [701, 473] width 23 height 9
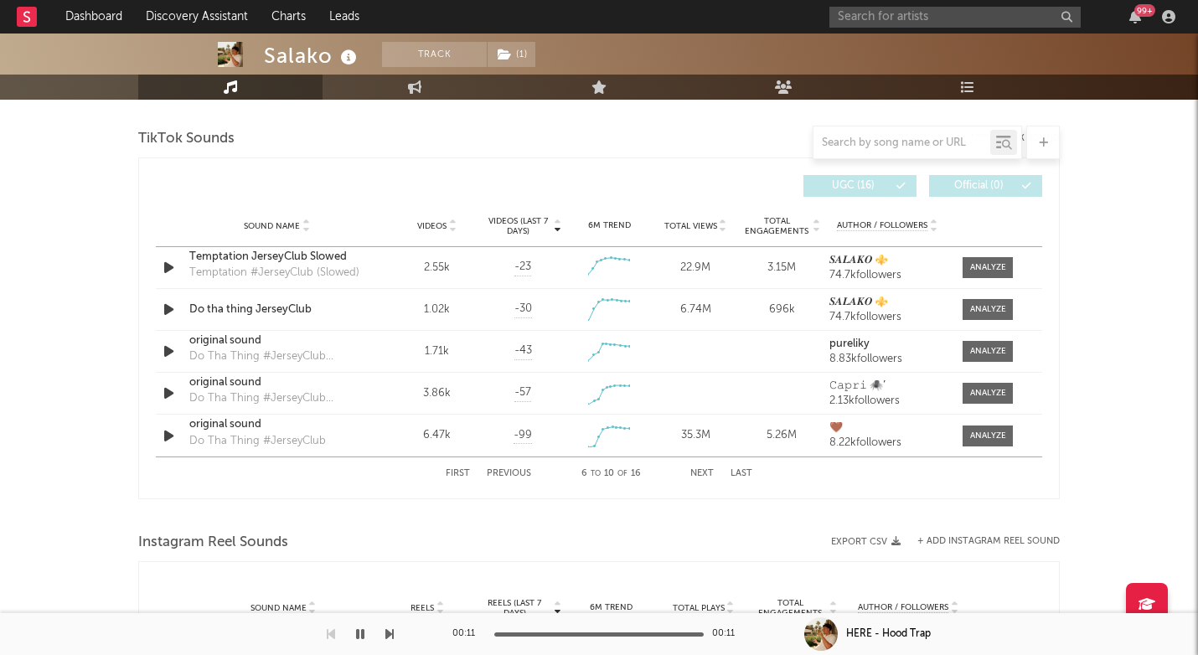
click at [458, 472] on button "First" at bounding box center [458, 473] width 24 height 9
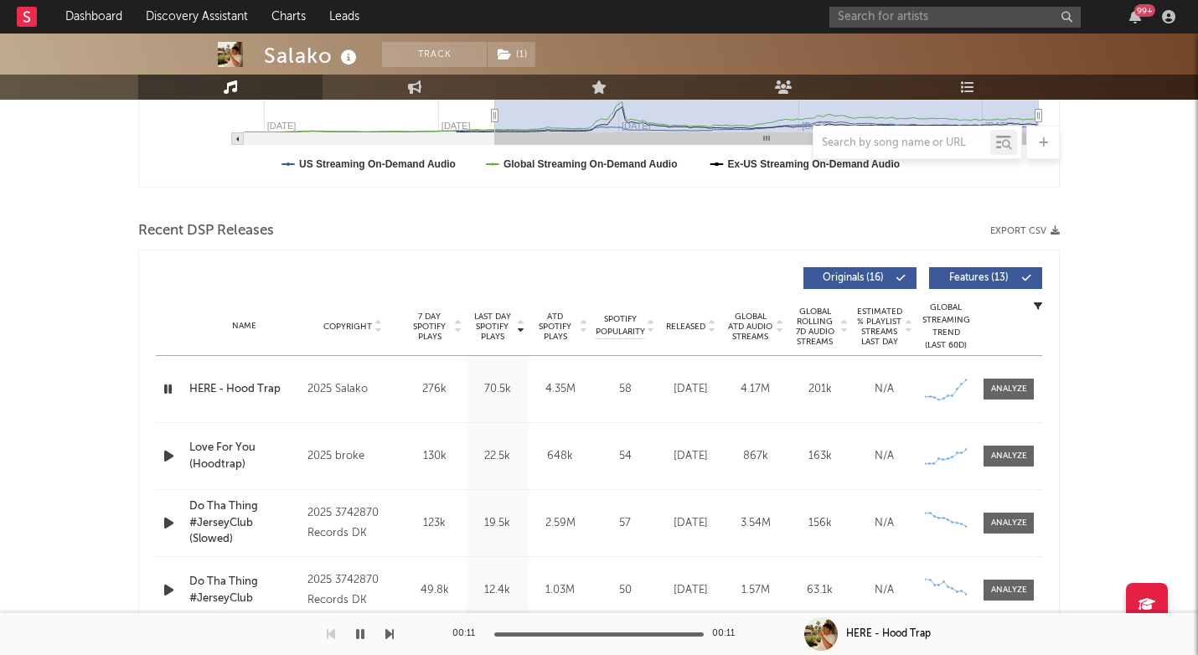
scroll to position [518, 0]
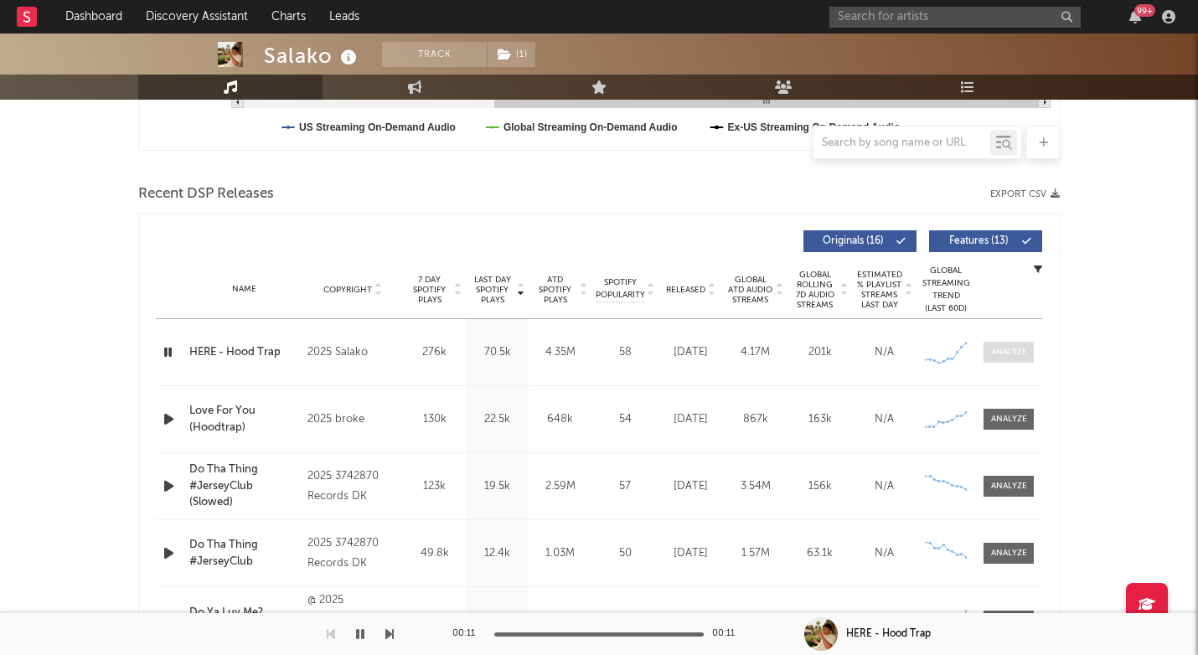
click at [1011, 349] on div at bounding box center [1009, 352] width 36 height 13
select select "1w"
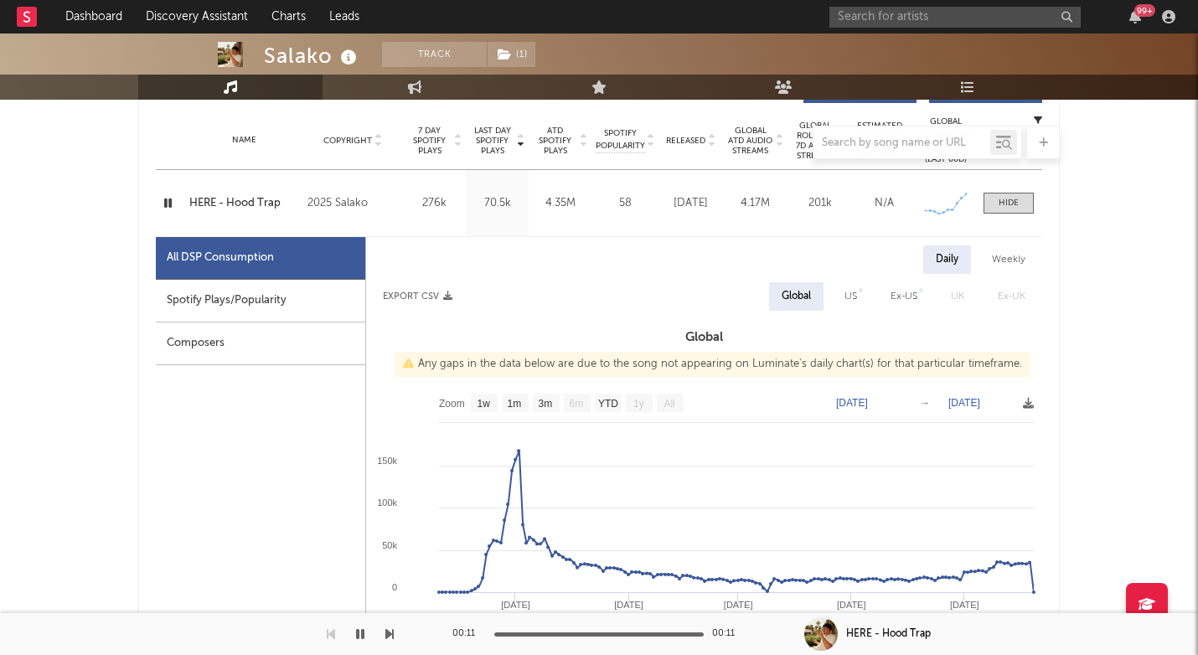
scroll to position [669, 0]
click at [694, 142] on div at bounding box center [599, 143] width 922 height 34
click at [692, 136] on div at bounding box center [599, 143] width 922 height 34
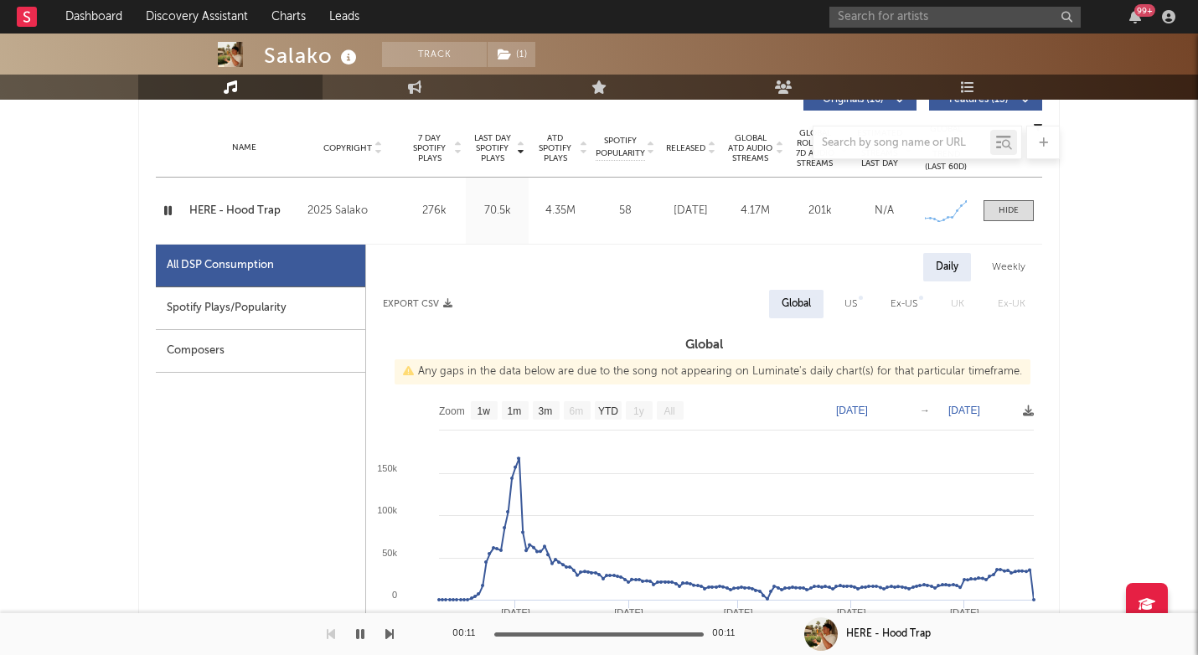
scroll to position [656, 0]
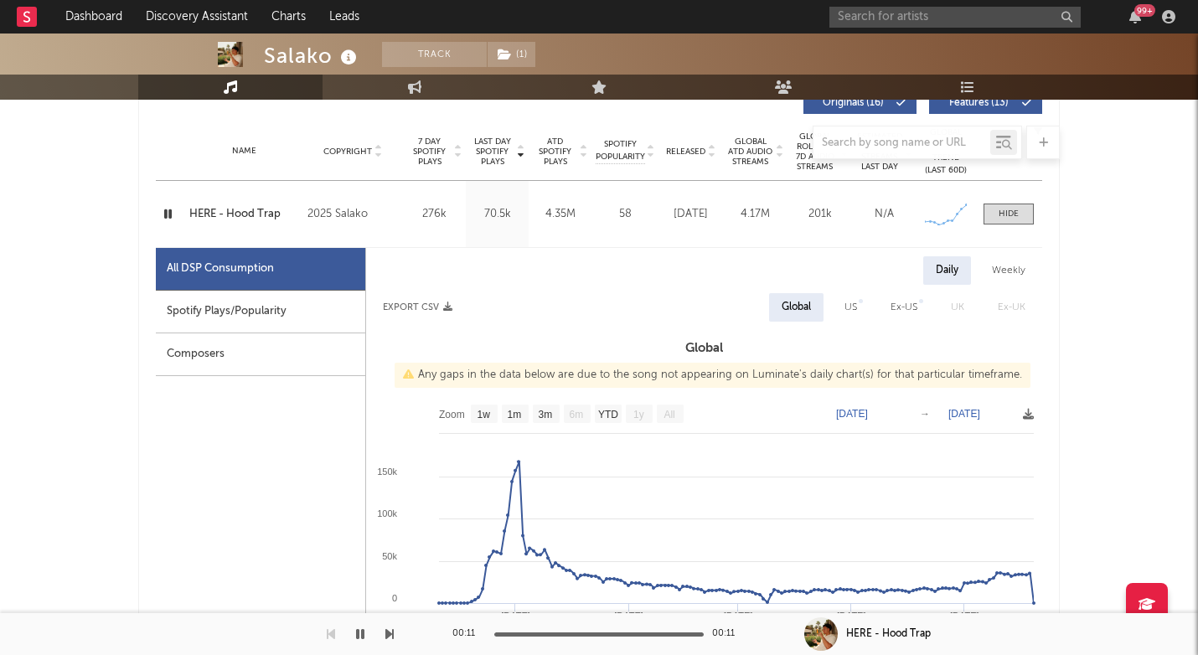
click at [689, 149] on div at bounding box center [599, 143] width 922 height 34
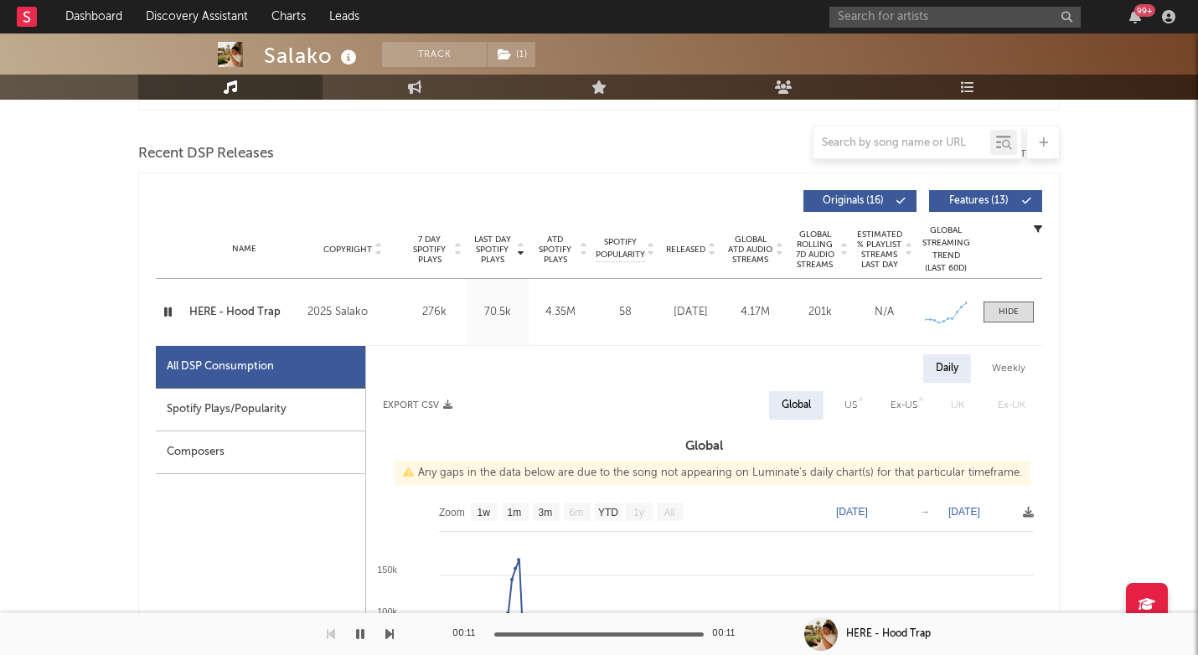
scroll to position [511, 0]
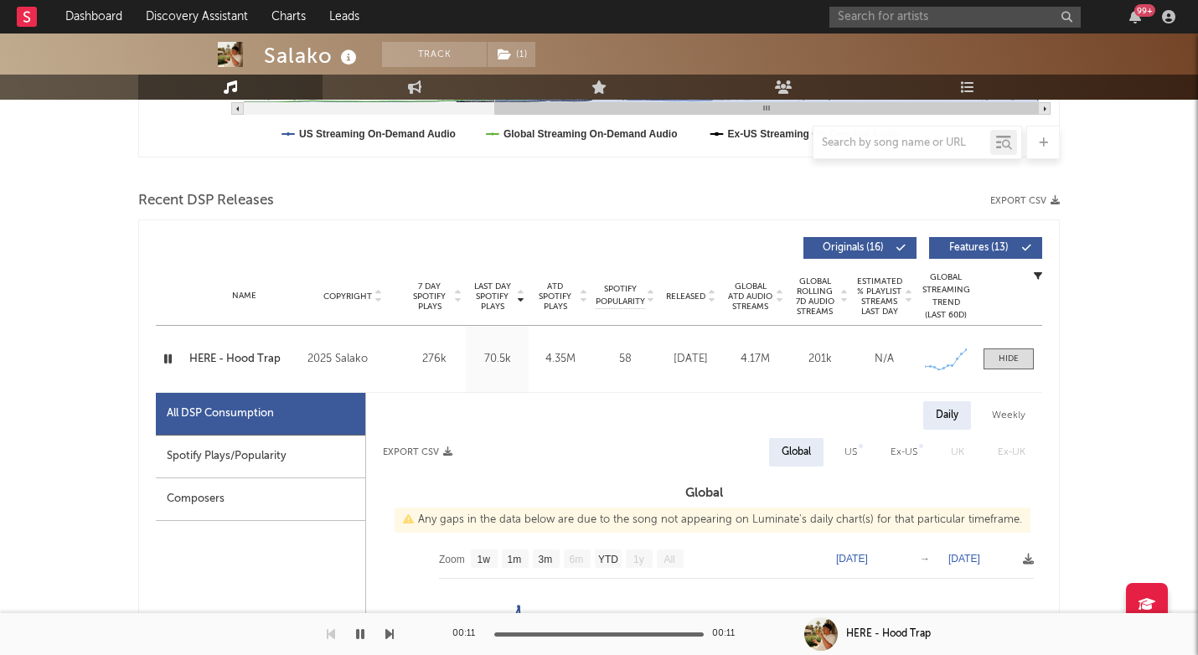
click at [680, 294] on span "Released" at bounding box center [685, 297] width 39 height 10
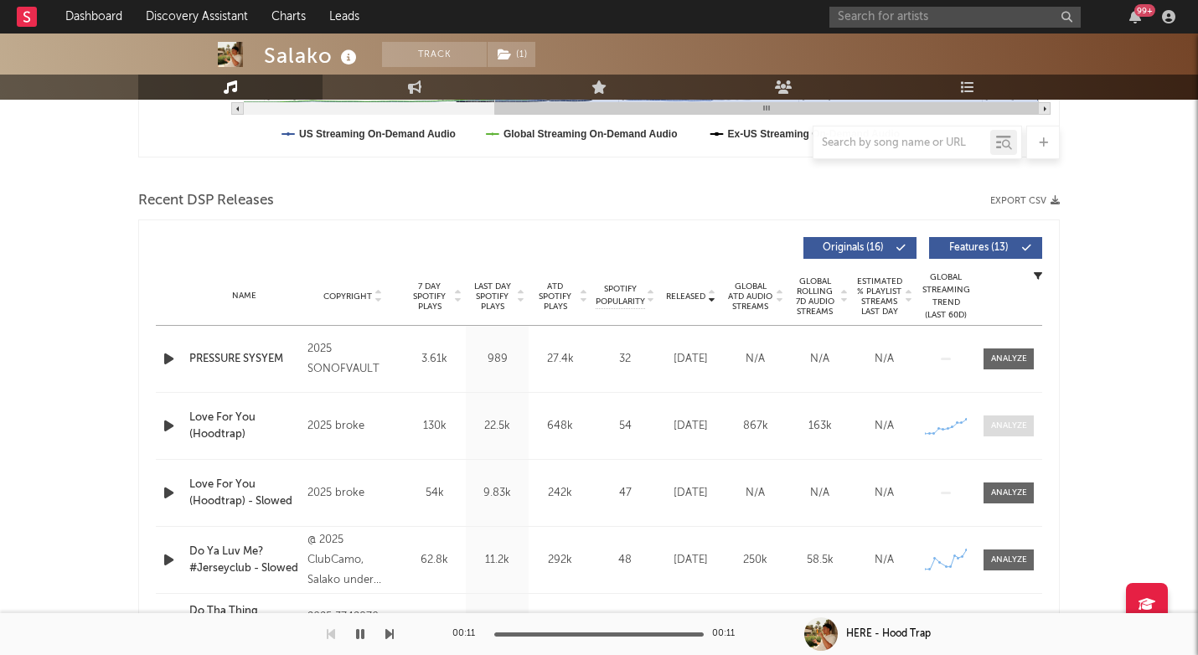
click at [1016, 421] on div at bounding box center [1009, 426] width 36 height 13
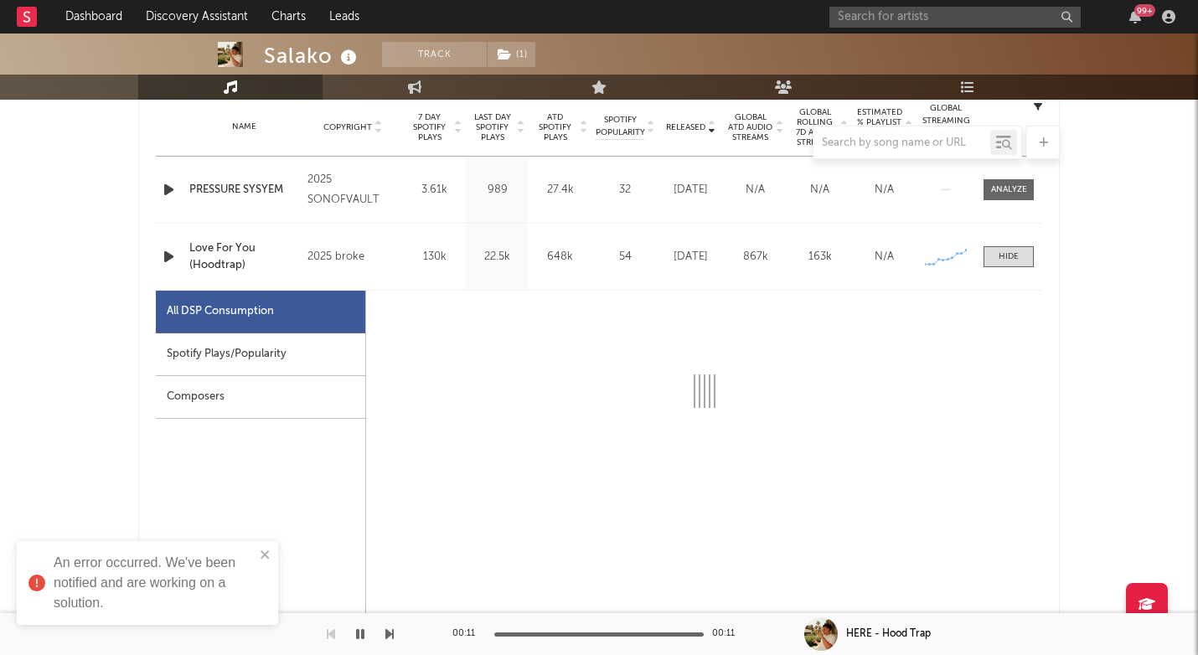
select select "1w"
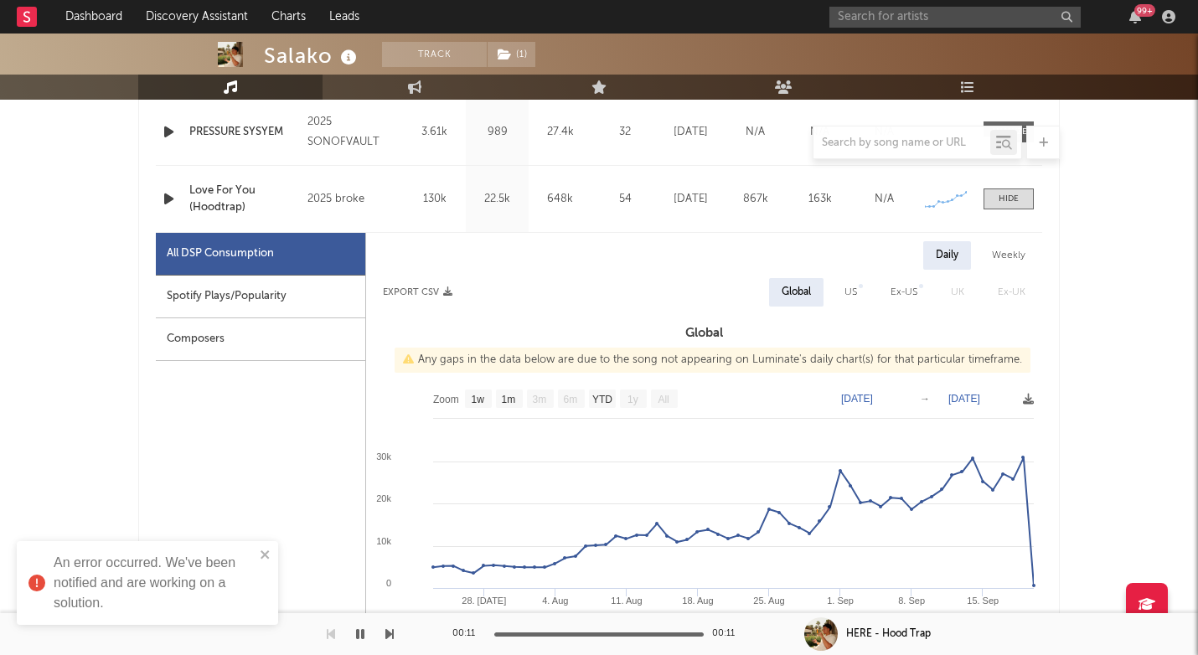
scroll to position [751, 0]
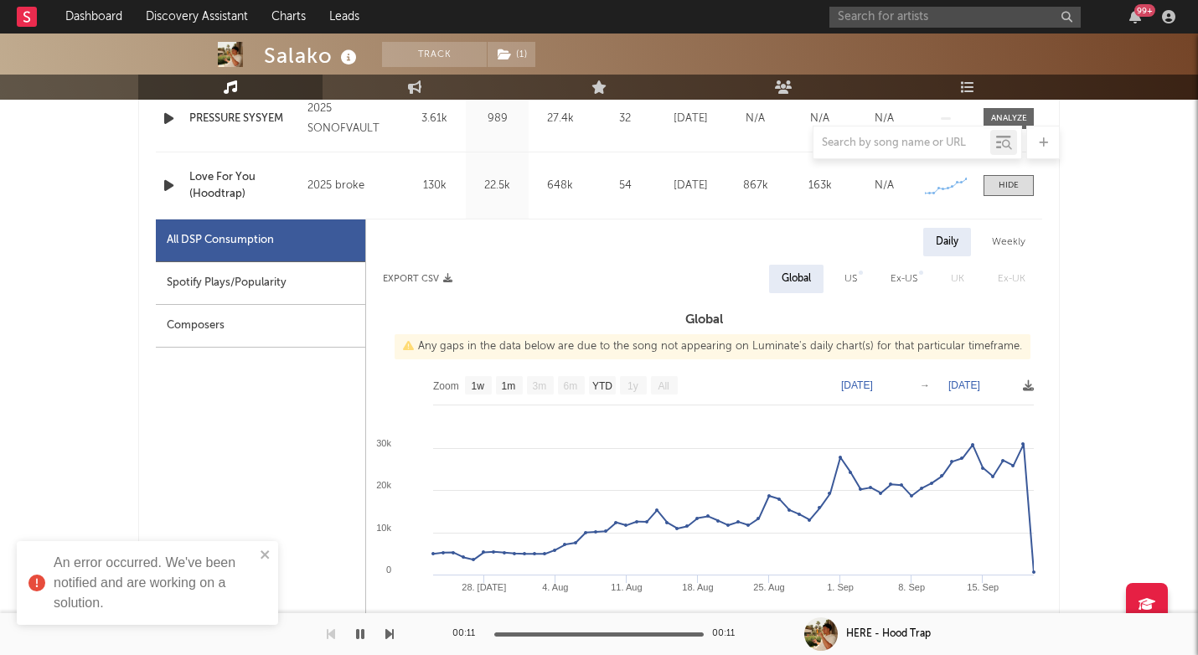
click at [347, 277] on div "Spotify Plays/Popularity" at bounding box center [260, 283] width 209 height 43
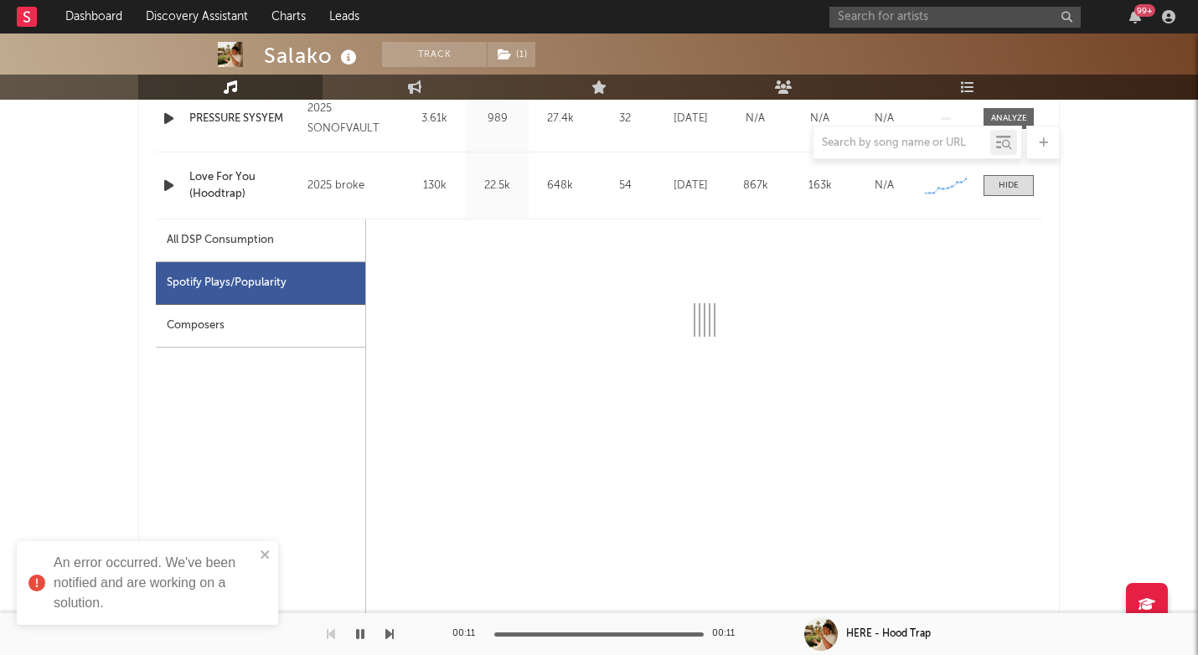
scroll to position [729, 0]
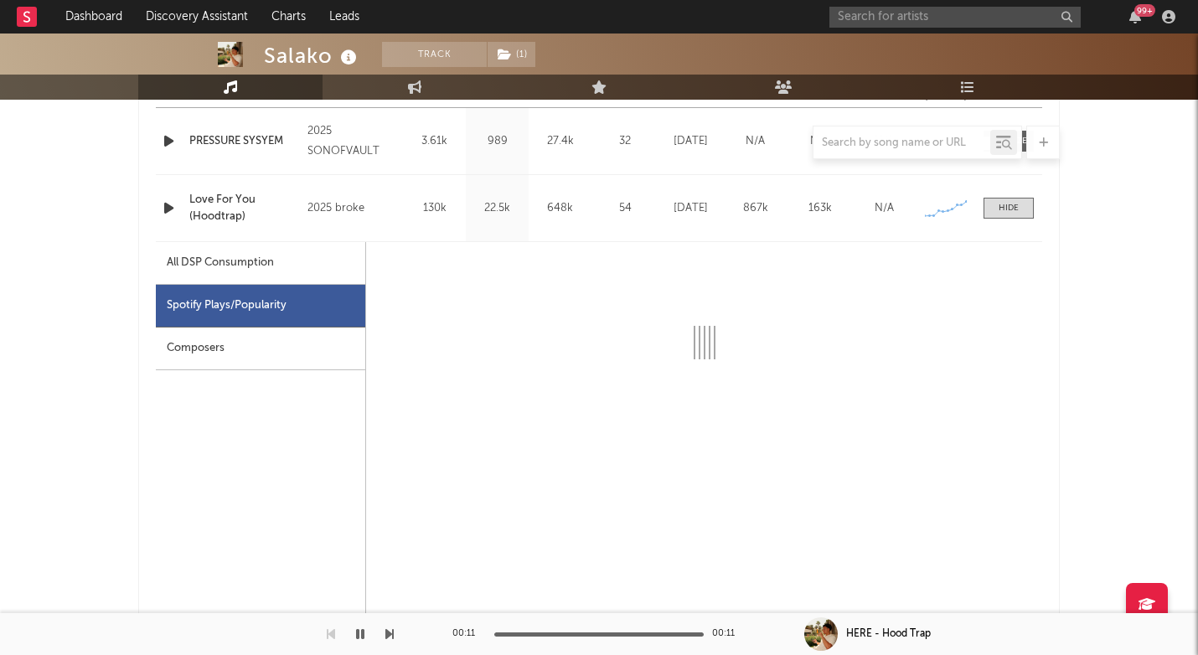
click at [234, 260] on div "All DSP Consumption" at bounding box center [220, 263] width 107 height 20
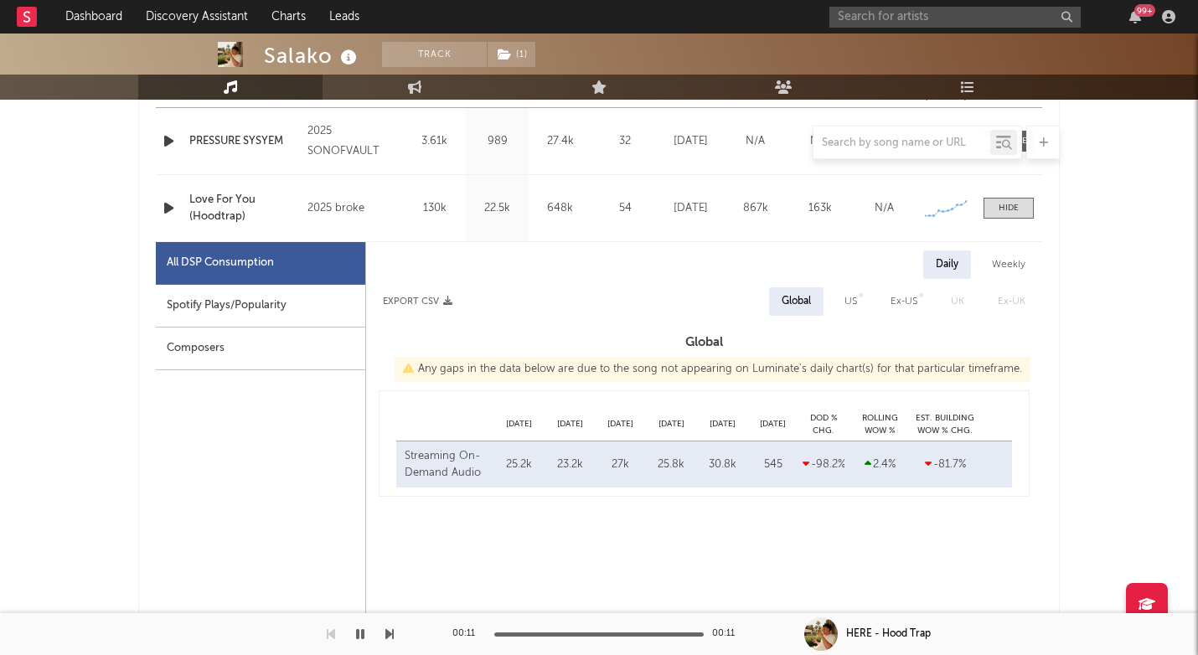
select select "1w"
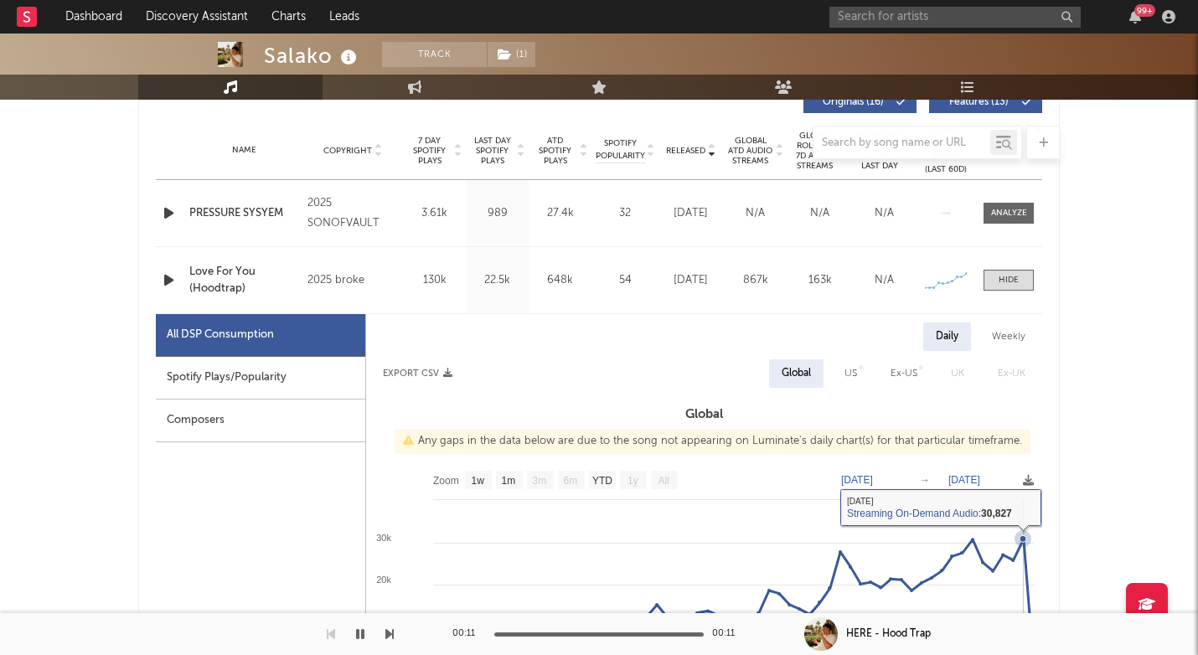
scroll to position [642, 0]
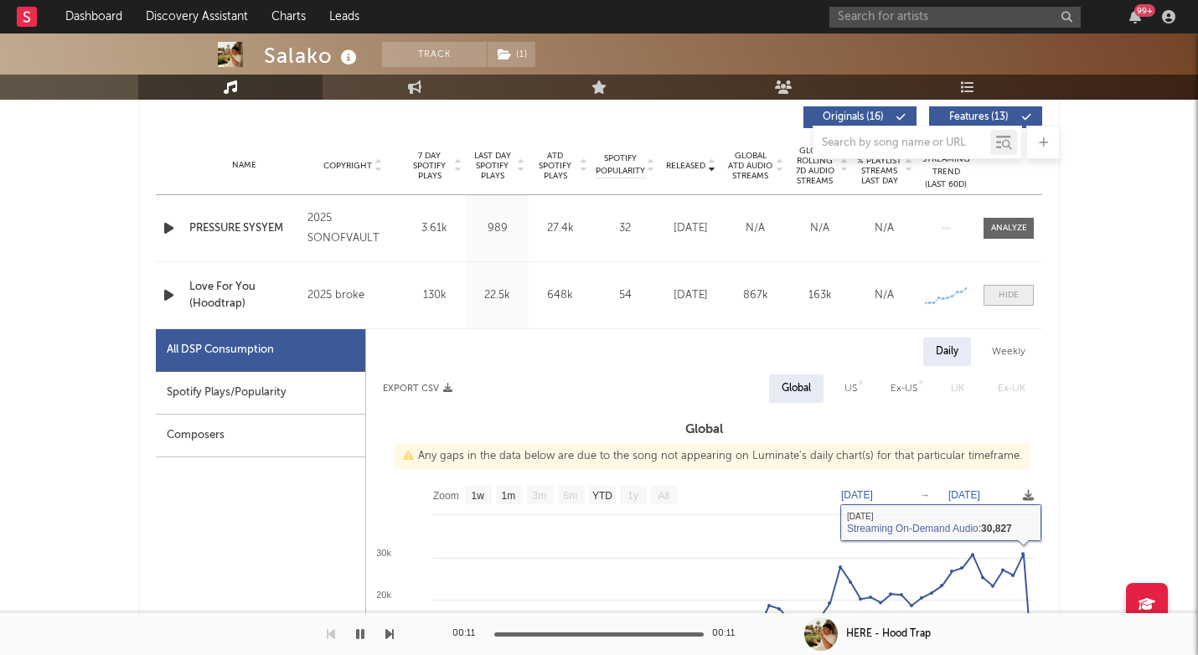
click at [1014, 291] on div at bounding box center [1009, 295] width 20 height 13
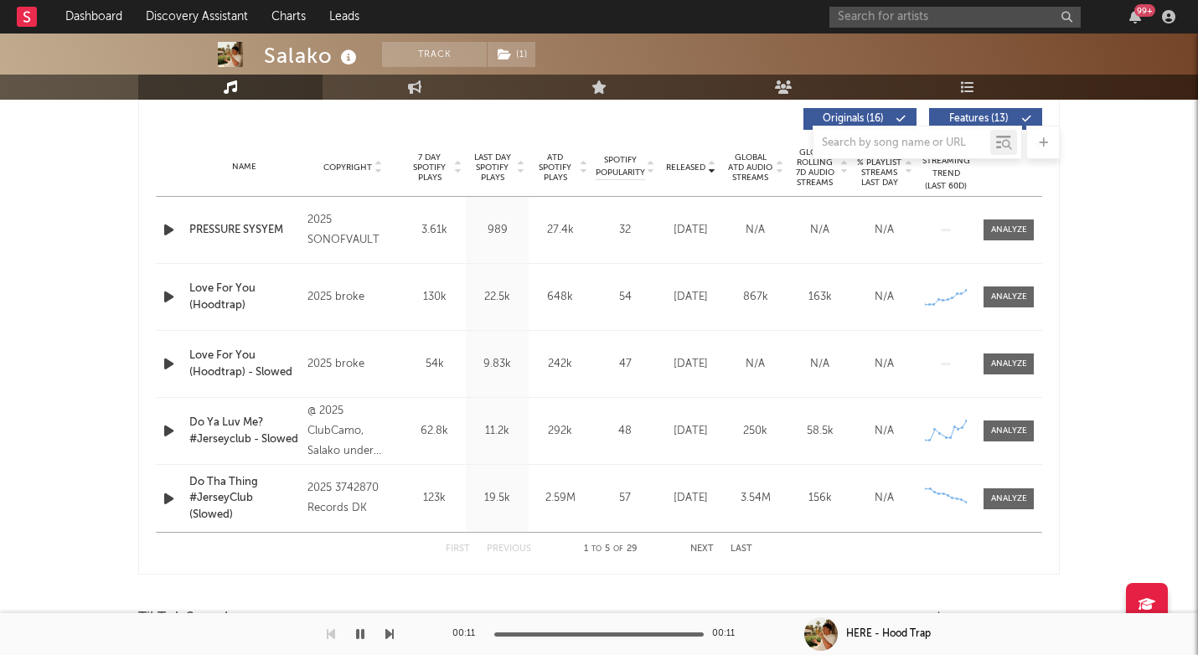
scroll to position [643, 0]
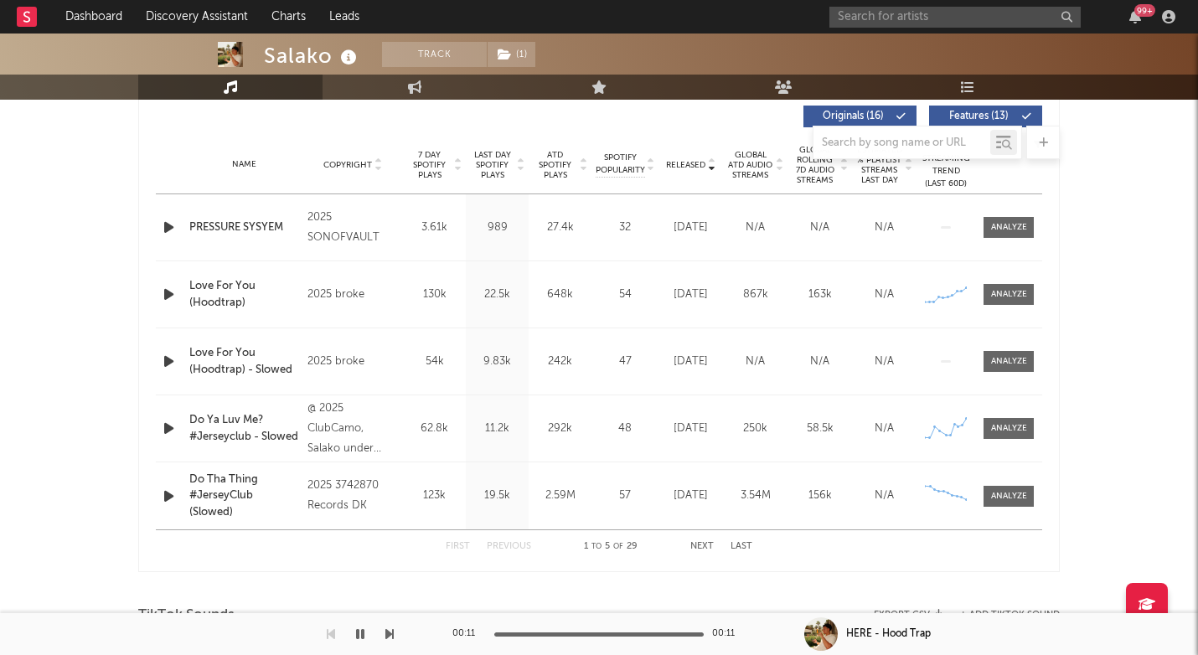
click at [219, 353] on div "Love For You (Hoodtrap) - Slowed" at bounding box center [244, 361] width 110 height 33
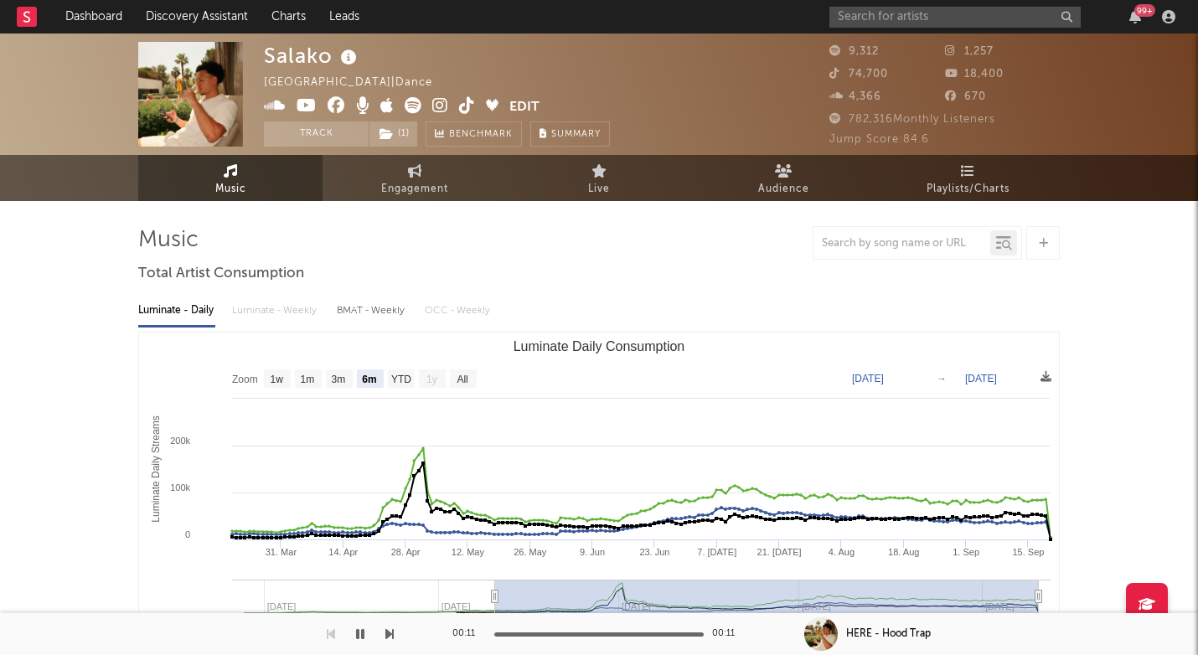
scroll to position [0, 0]
click at [439, 100] on icon at bounding box center [440, 105] width 16 height 17
